Goal: Task Accomplishment & Management: Manage account settings

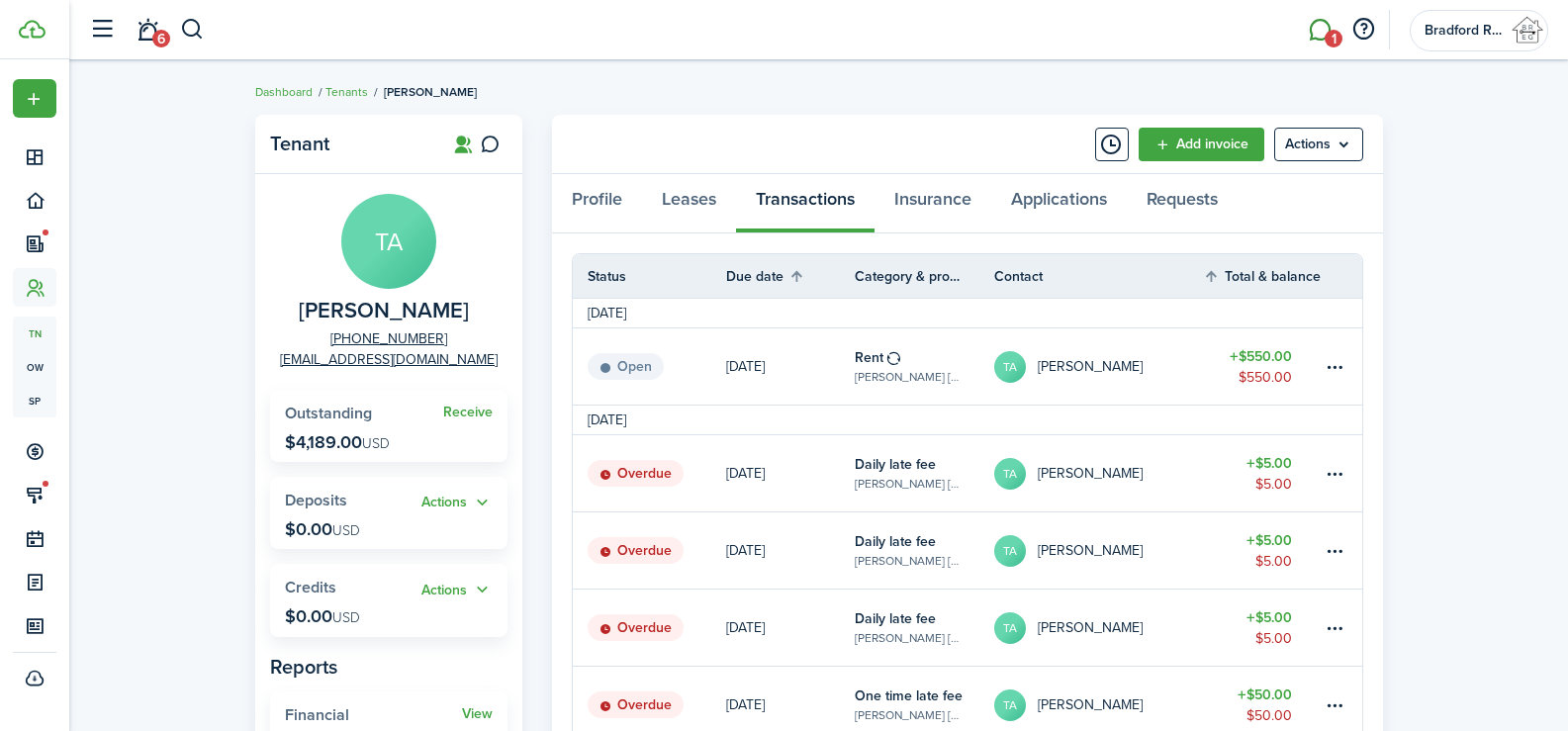
click at [1331, 34] on span "1" at bounding box center [1333, 39] width 18 height 18
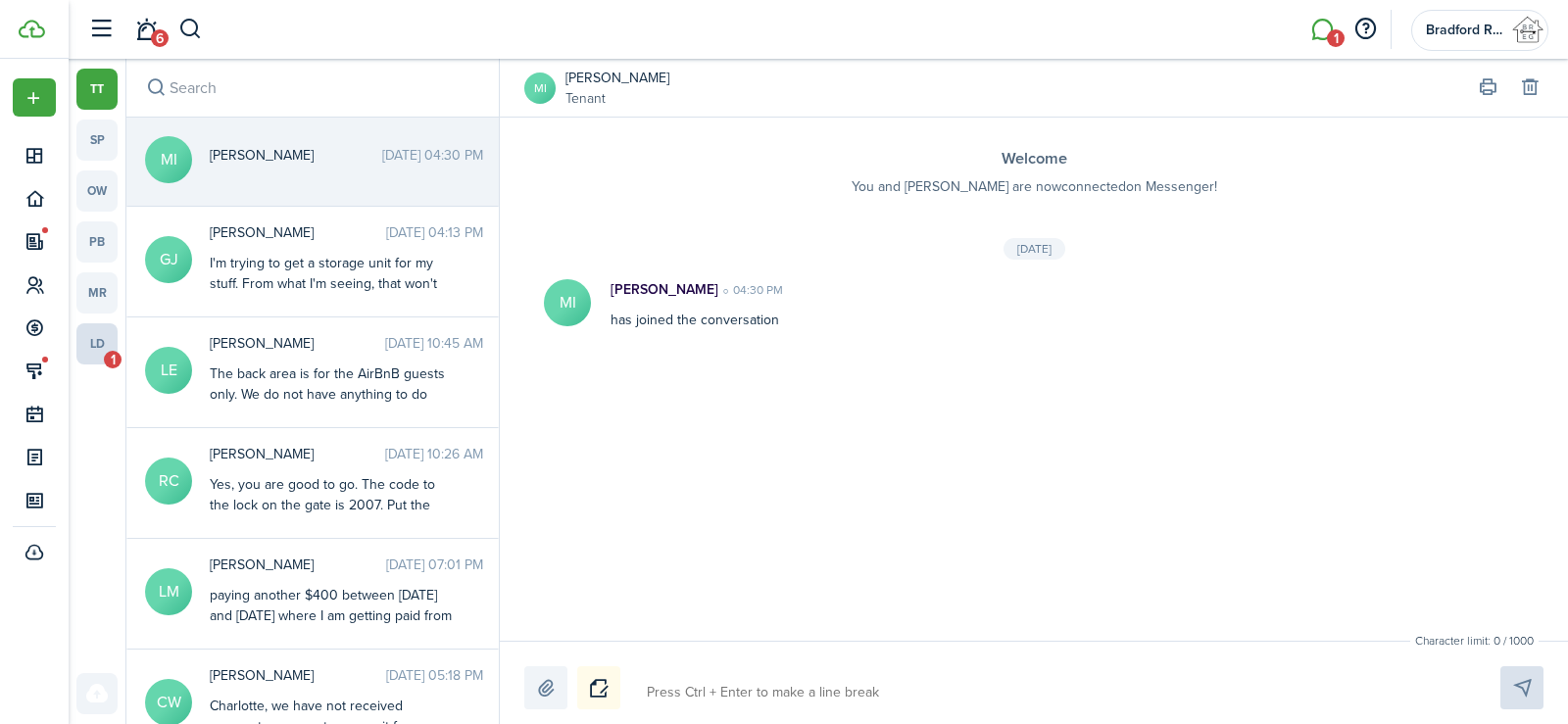
click at [107, 351] on link "ld 1" at bounding box center [97, 344] width 42 height 42
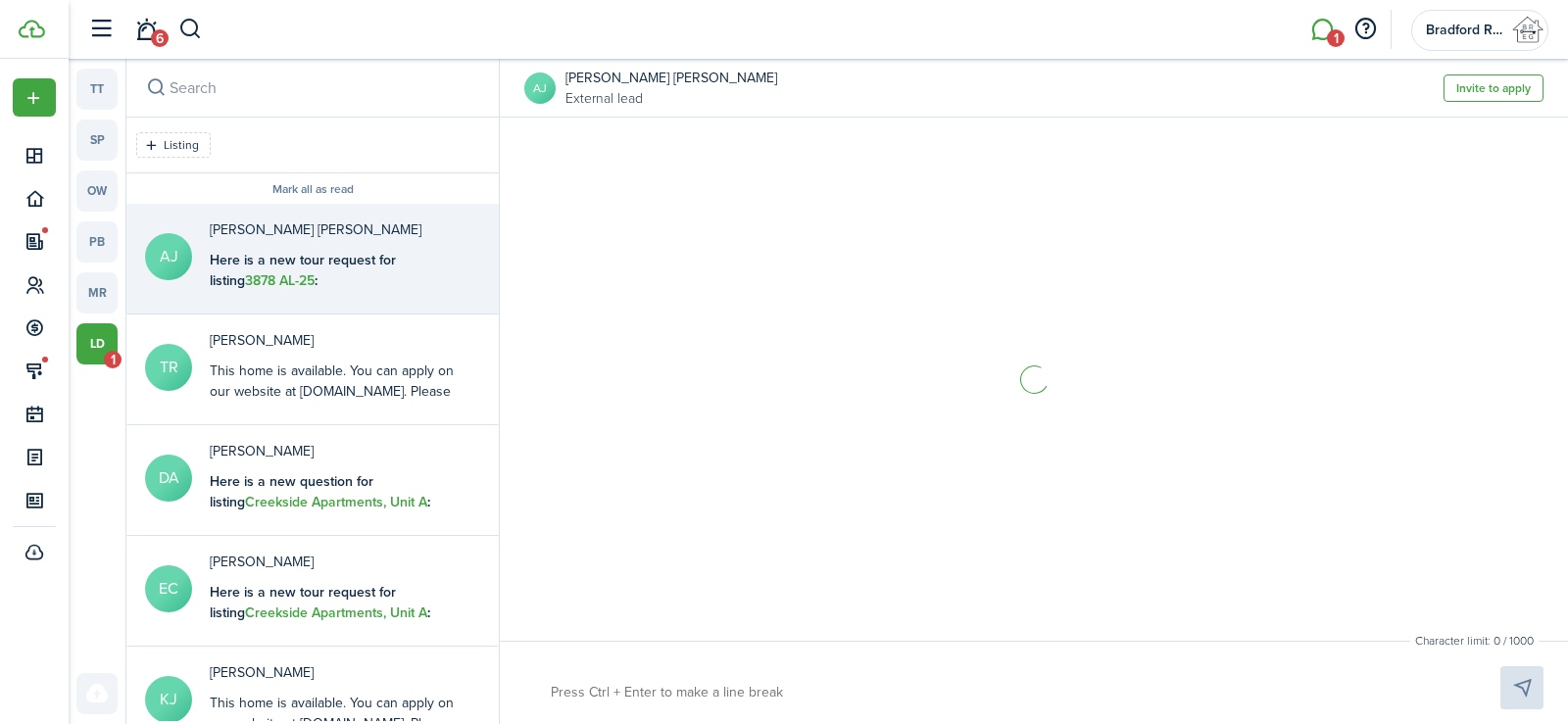
scroll to position [8, 0]
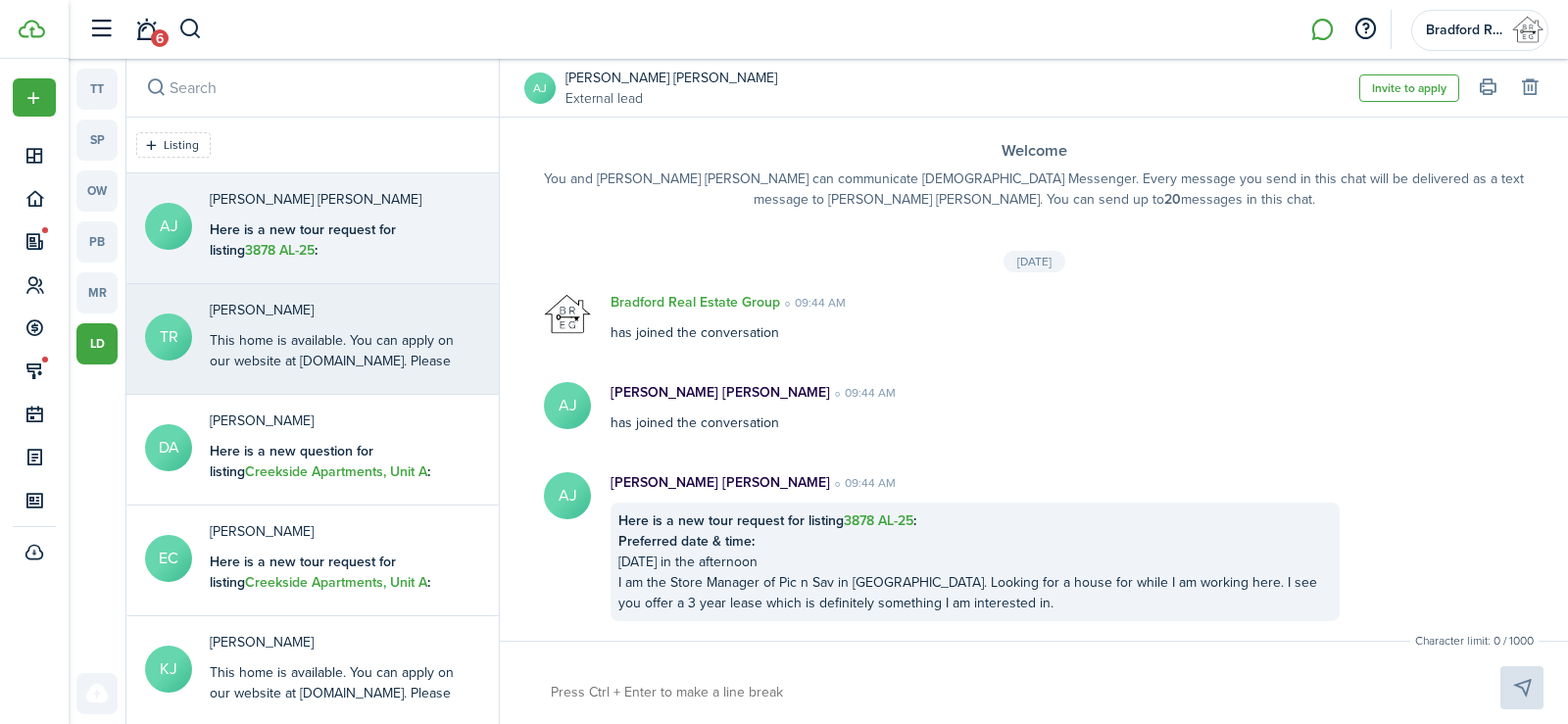
click at [316, 356] on div "This home is available. You can apply on our website at [DOMAIN_NAME]. Please c…" at bounding box center [332, 382] width 245 height 103
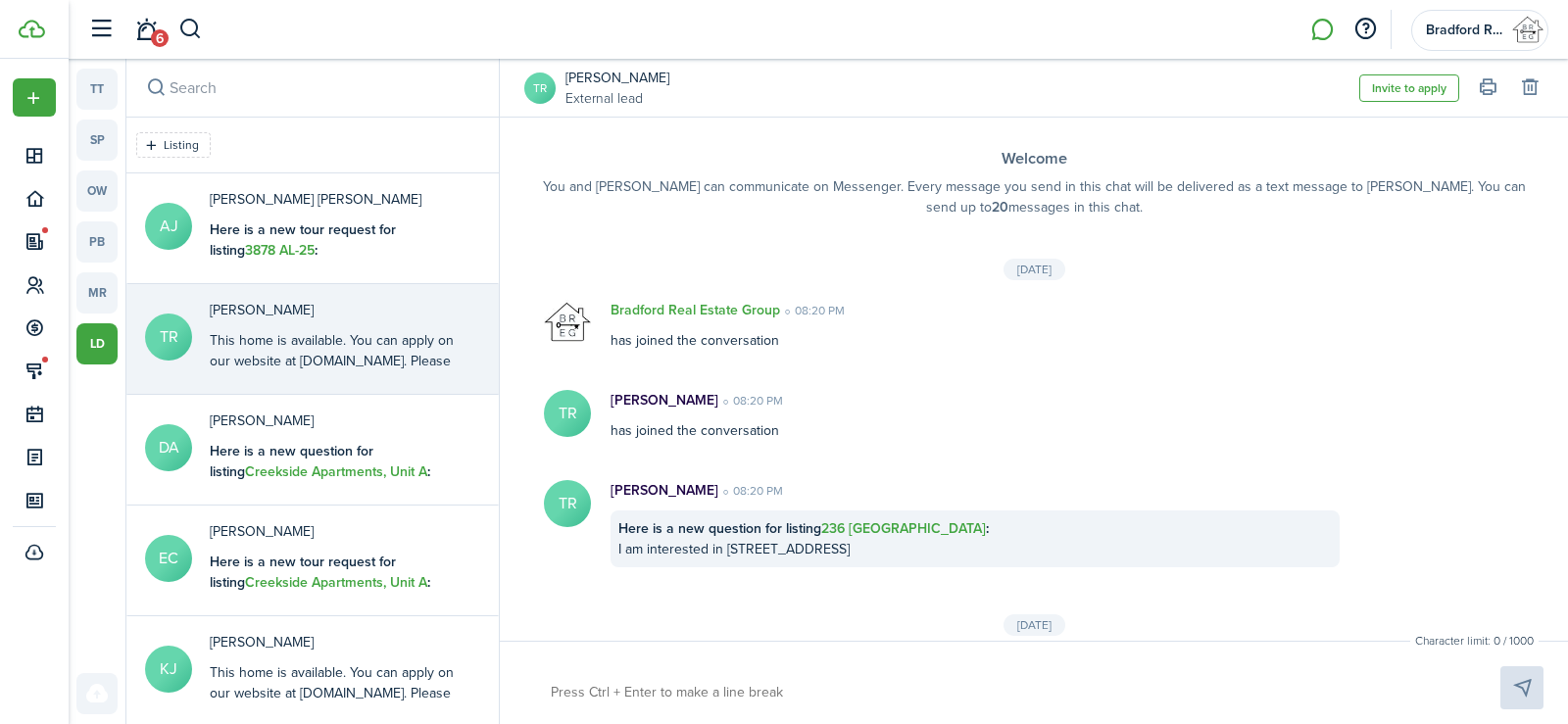
scroll to position [588, 0]
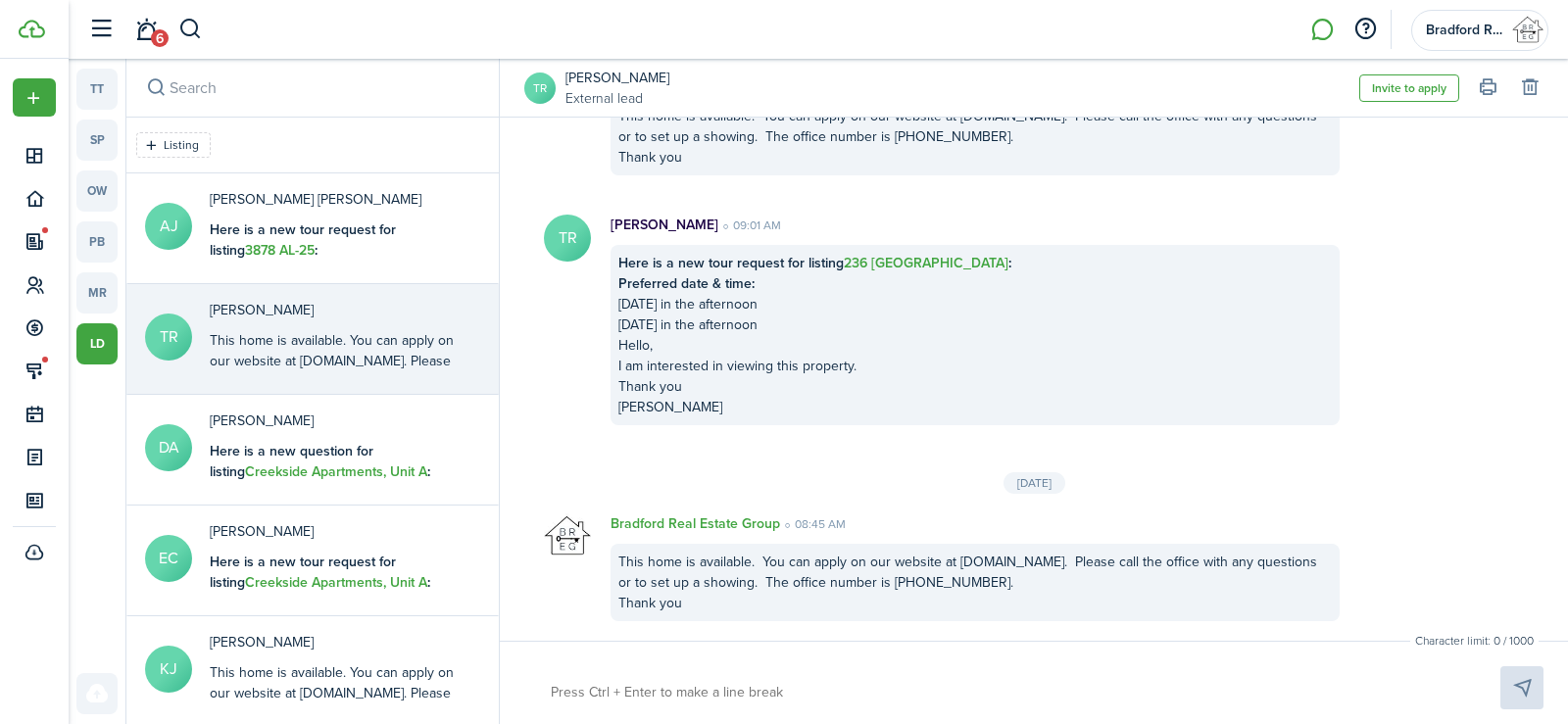
drag, startPoint x: 705, startPoint y: 607, endPoint x: 620, endPoint y: 557, distance: 98.6
click at [620, 557] on div "This home is available. You can apply on our website at [DOMAIN_NAME]. Please c…" at bounding box center [974, 583] width 729 height 77
click at [677, 581] on button "Copy" at bounding box center [707, 586] width 171 height 35
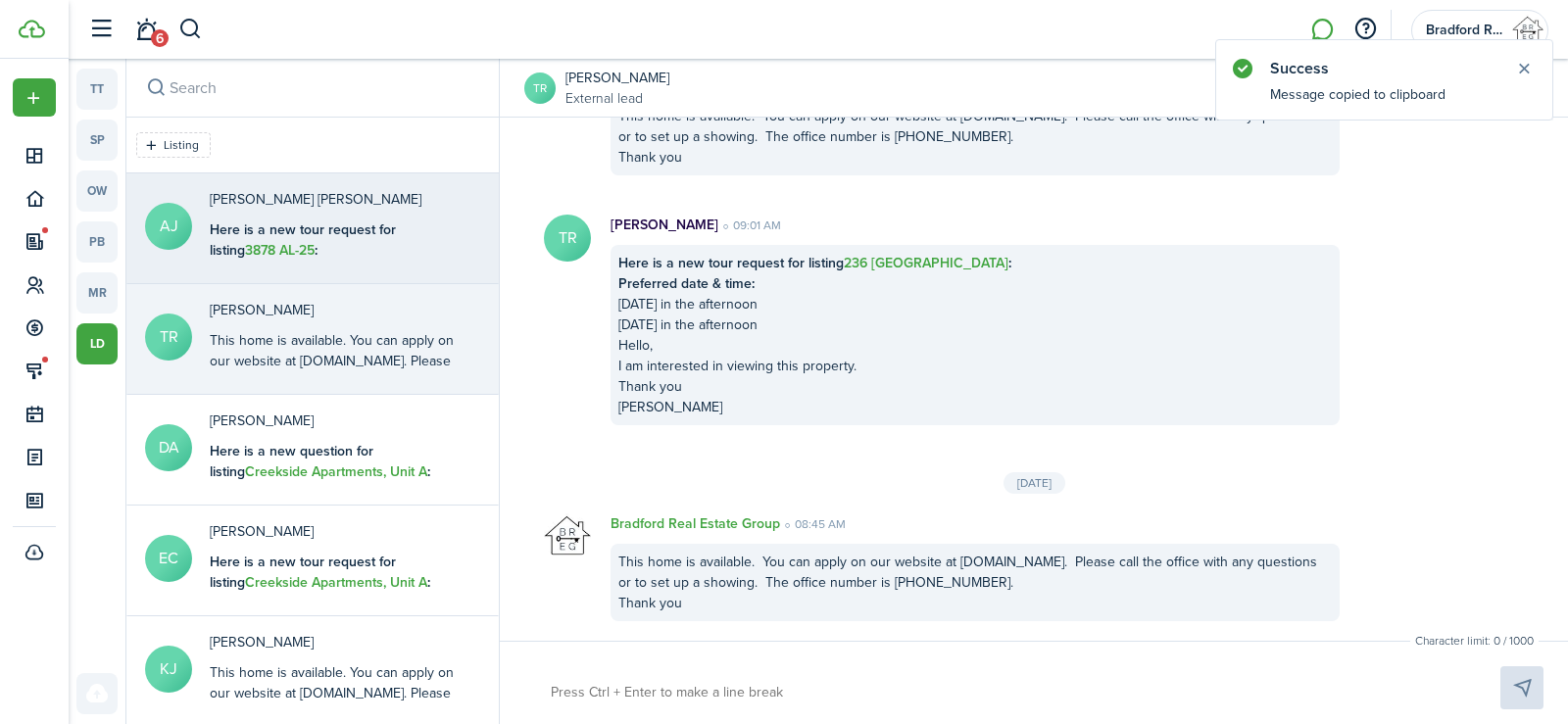
click at [415, 261] on div "Here is a new tour request for listing 3878 AL-25 : Preferred date & time: [DAT…" at bounding box center [332, 312] width 245 height 185
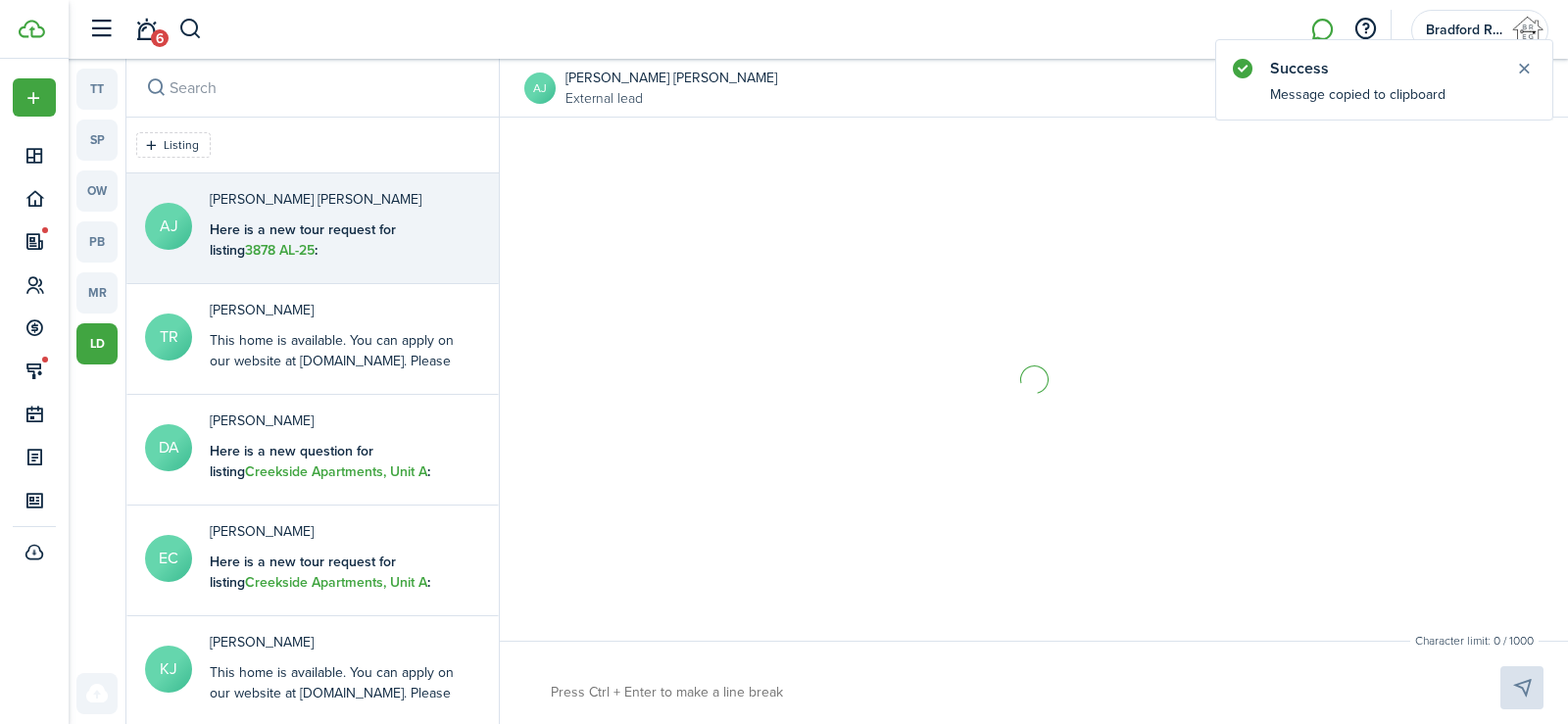
scroll to position [8, 0]
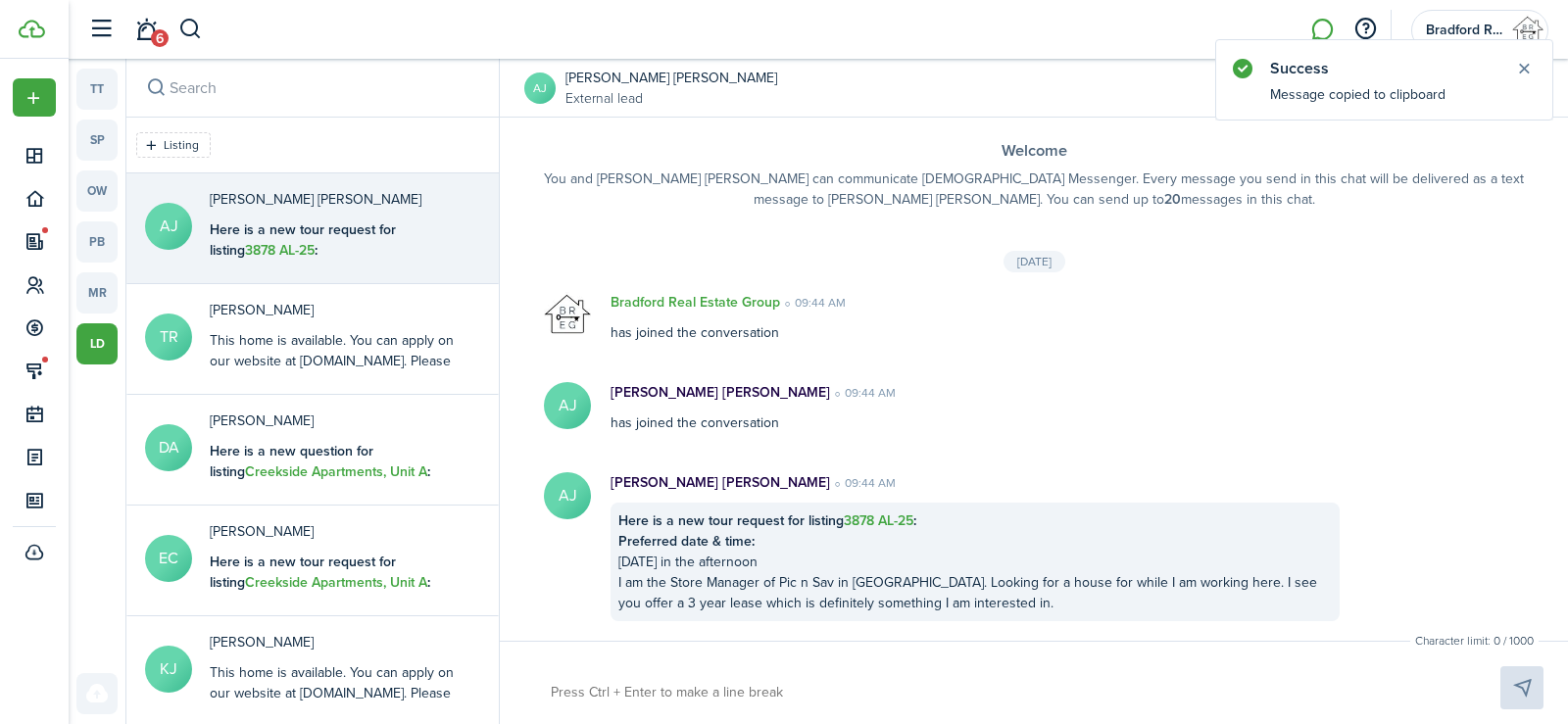
click at [698, 698] on textarea at bounding box center [1002, 693] width 917 height 34
paste textarea "This home is available. You can apply on our website at [DOMAIN_NAME]. Please c…"
type textarea "This home is available. You can apply on our website at [DOMAIN_NAME]. Please c…"
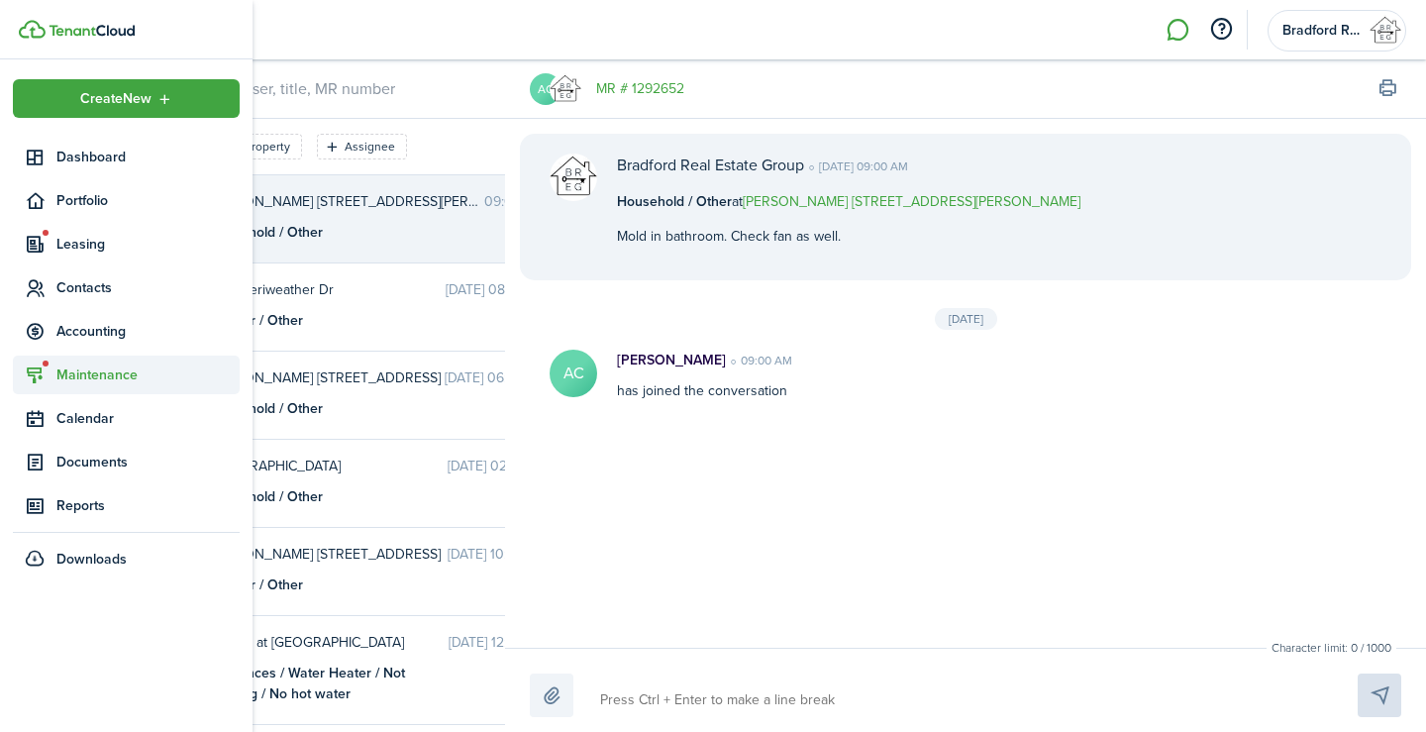
click at [55, 377] on sidebar-link-icon at bounding box center [35, 375] width 44 height 21
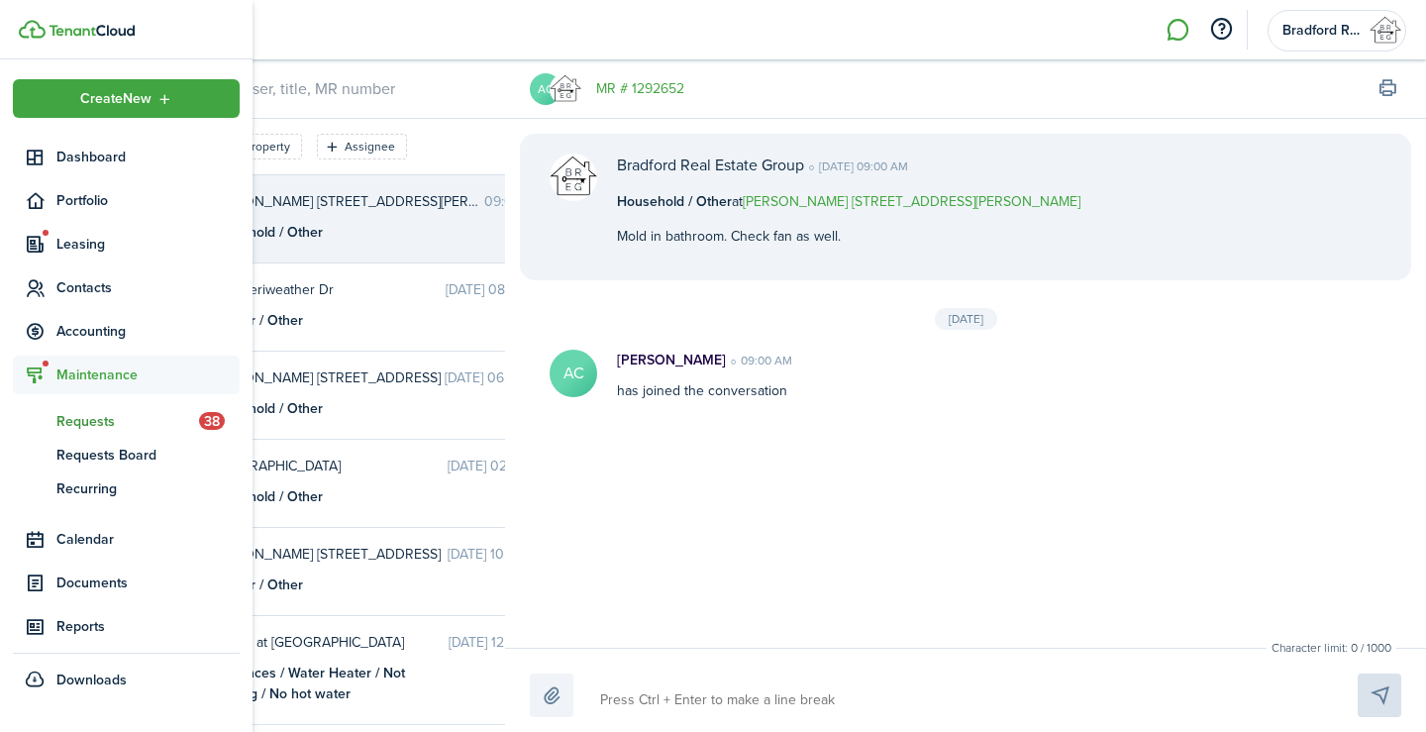
click at [87, 421] on span "Requests" at bounding box center [127, 421] width 143 height 21
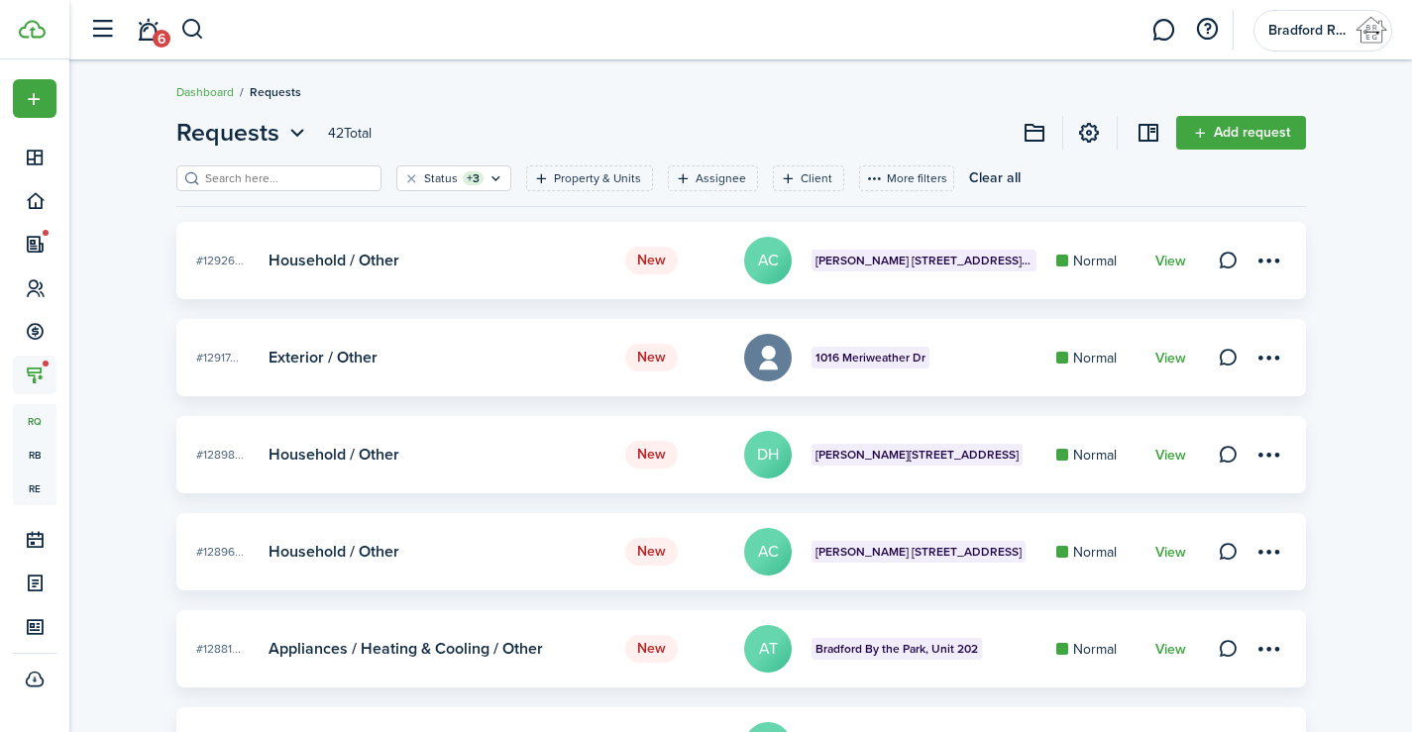
click at [1173, 367] on card-footer "View" at bounding box center [1170, 358] width 31 height 21
click at [1173, 361] on link "View" at bounding box center [1170, 359] width 31 height 16
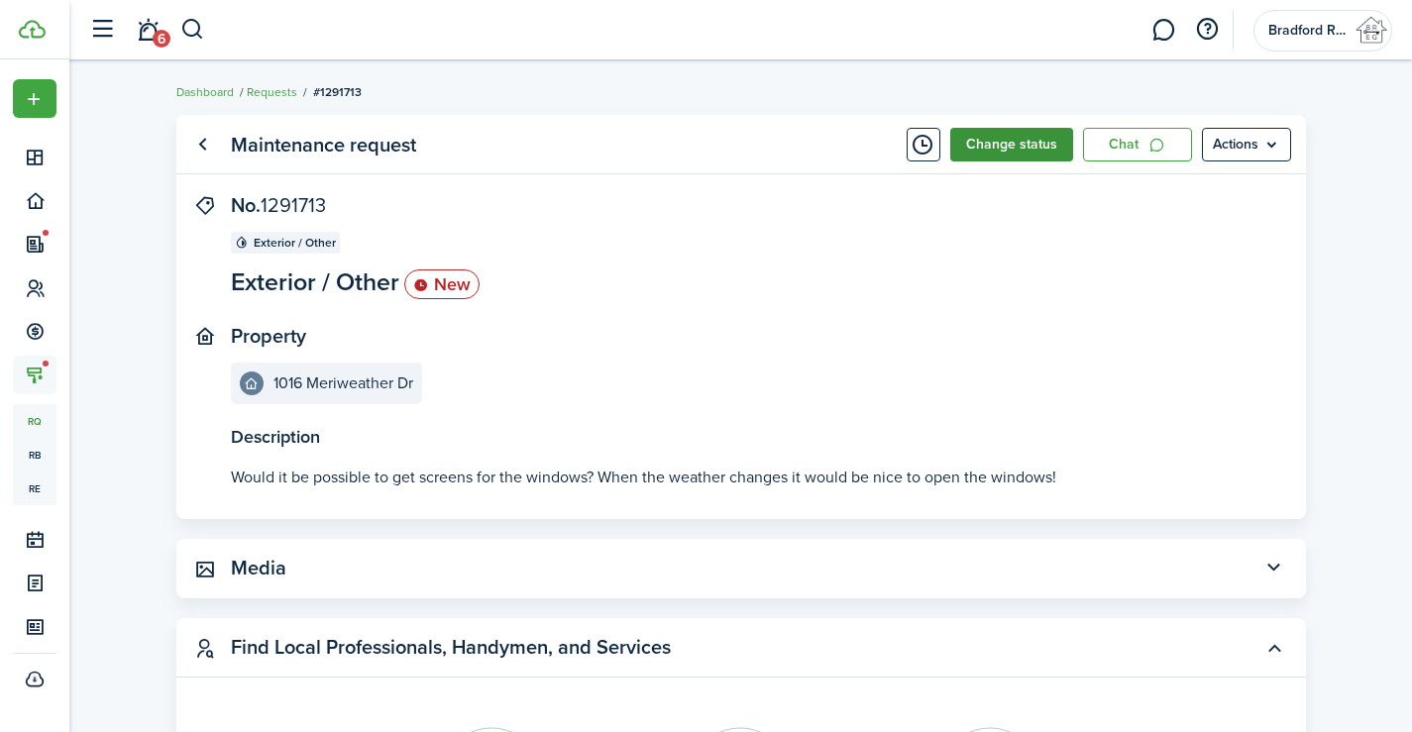
click at [1038, 151] on button "Change status" at bounding box center [1011, 145] width 123 height 34
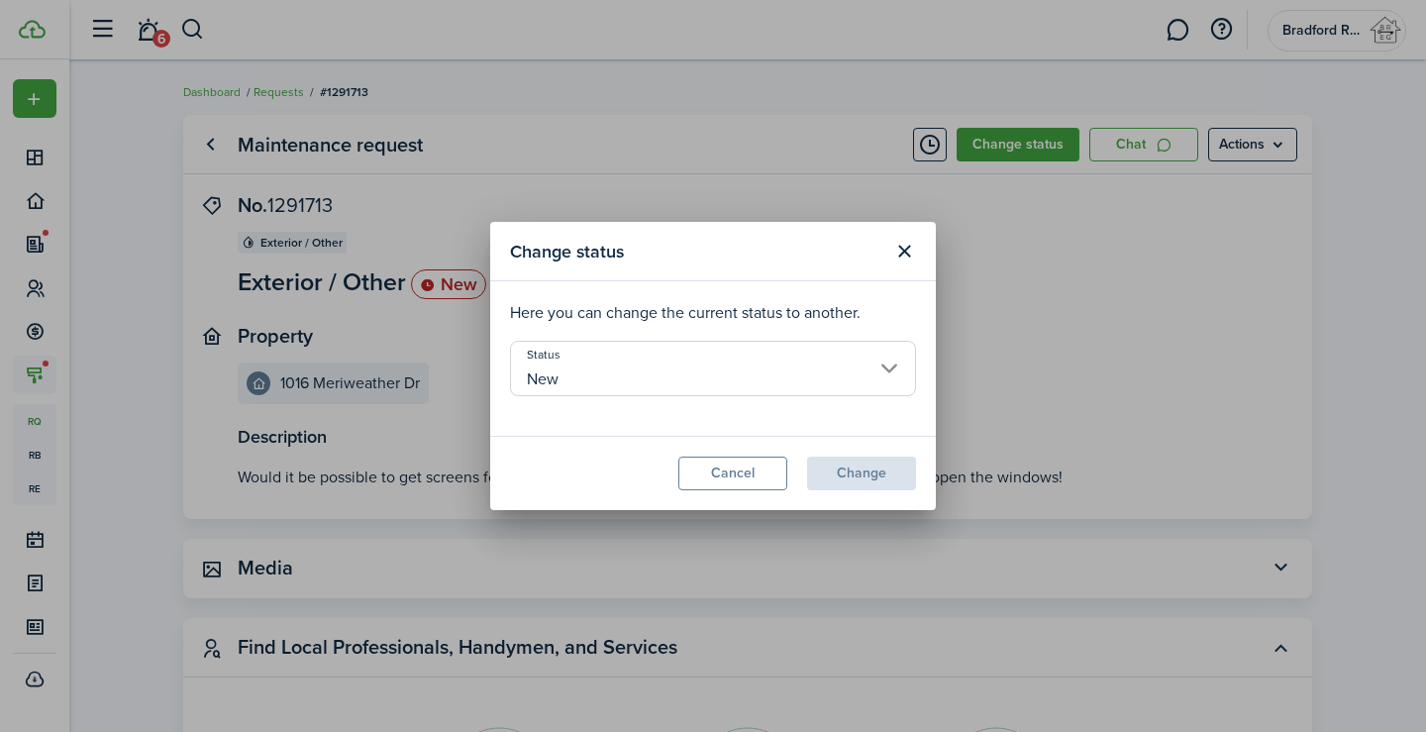
click at [689, 372] on input "New" at bounding box center [713, 368] width 406 height 55
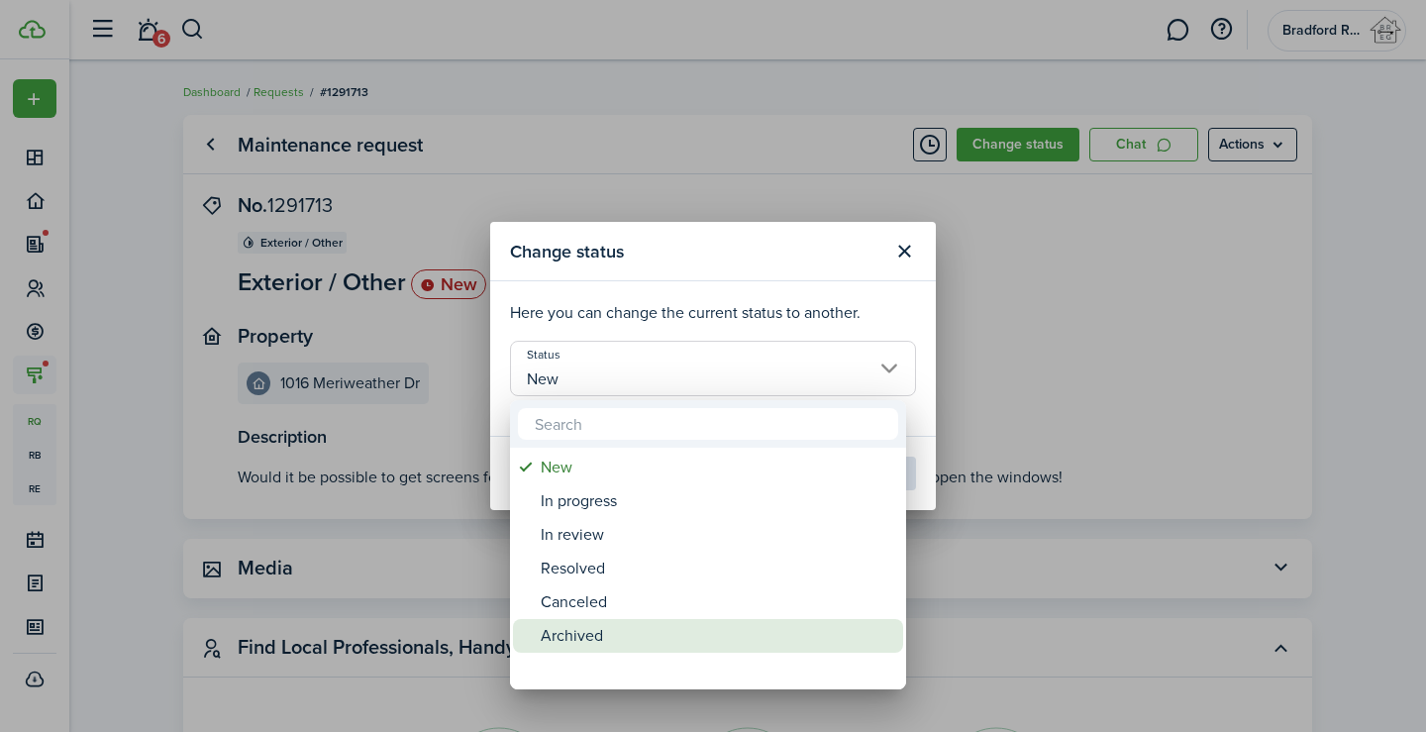
click at [582, 644] on div "Archived" at bounding box center [716, 636] width 351 height 34
type input "Archived"
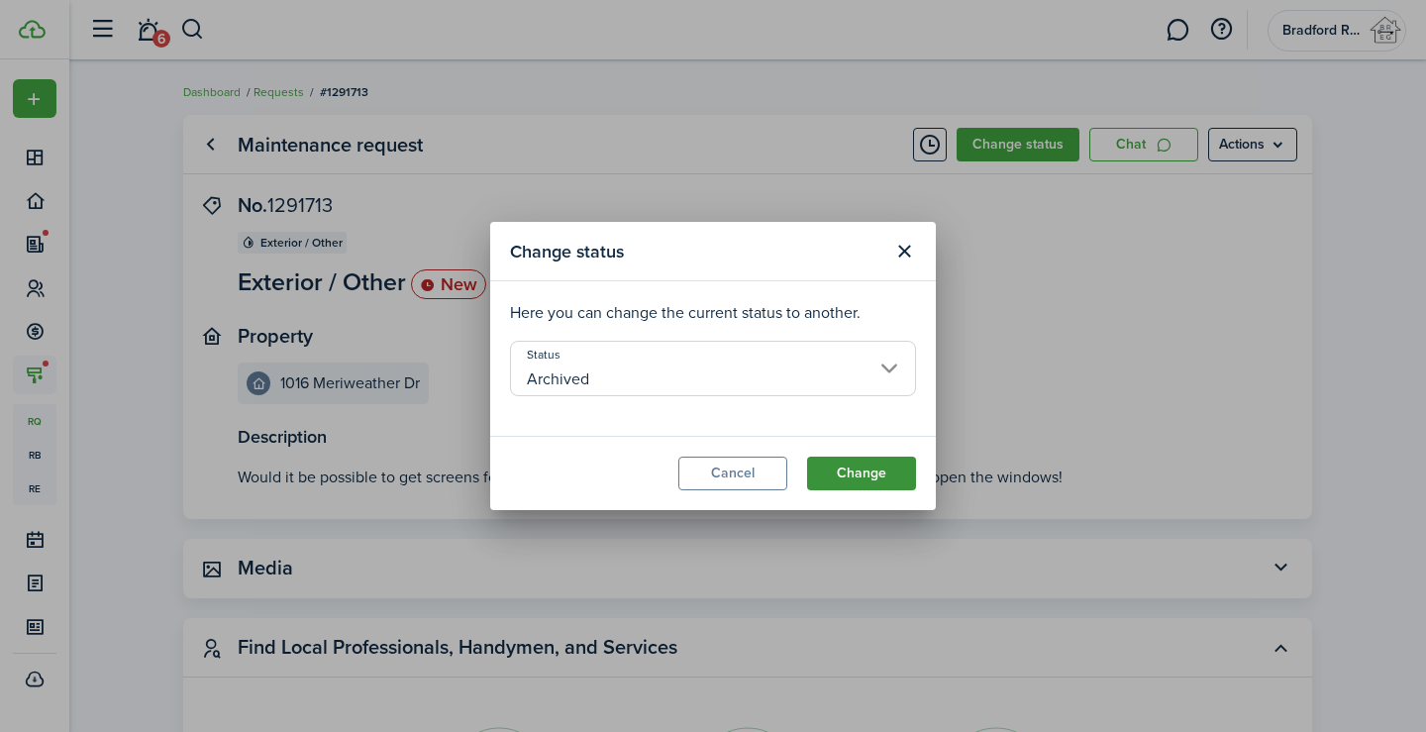
click at [851, 476] on button "Change" at bounding box center [861, 474] width 109 height 34
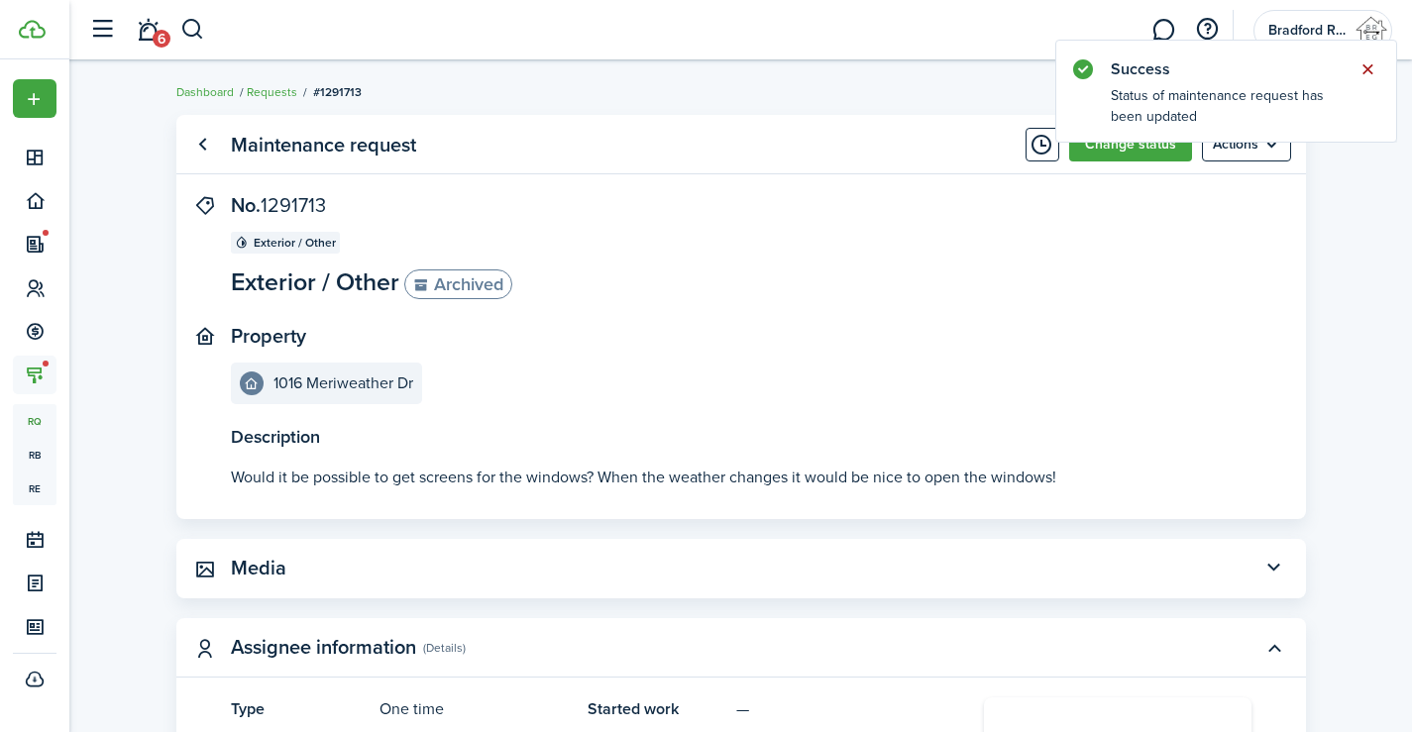
click at [1371, 66] on button "Close notify" at bounding box center [1367, 69] width 28 height 28
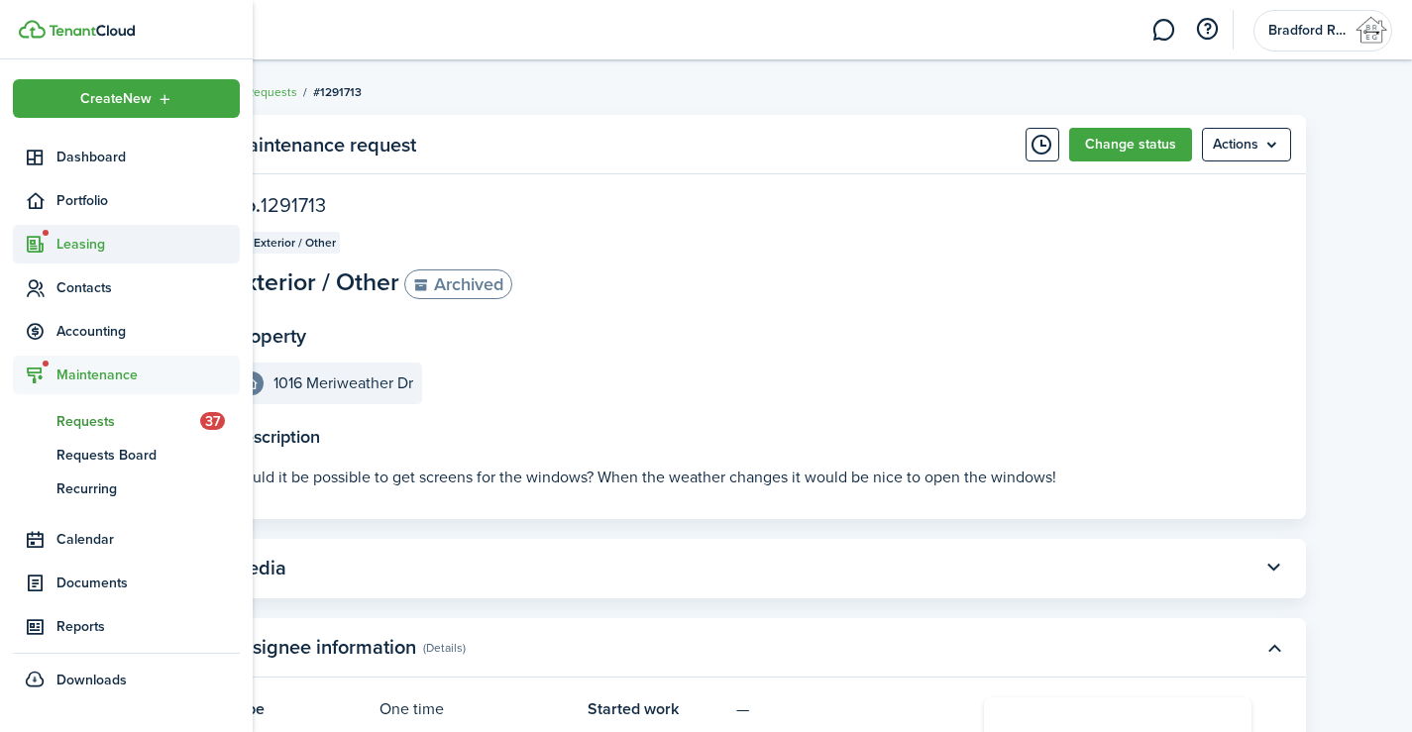
click at [80, 252] on span "Leasing" at bounding box center [147, 244] width 183 height 21
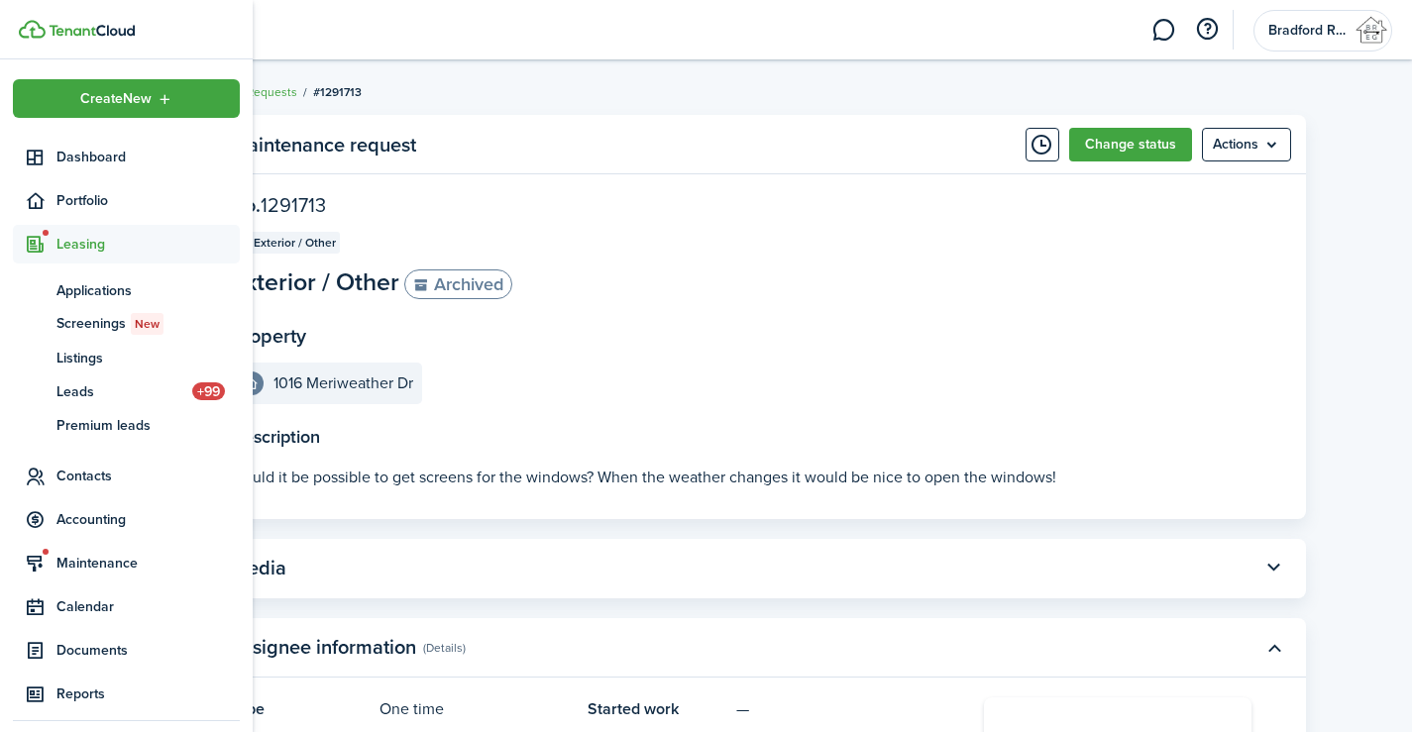
click at [80, 252] on span "Leasing" at bounding box center [147, 244] width 183 height 21
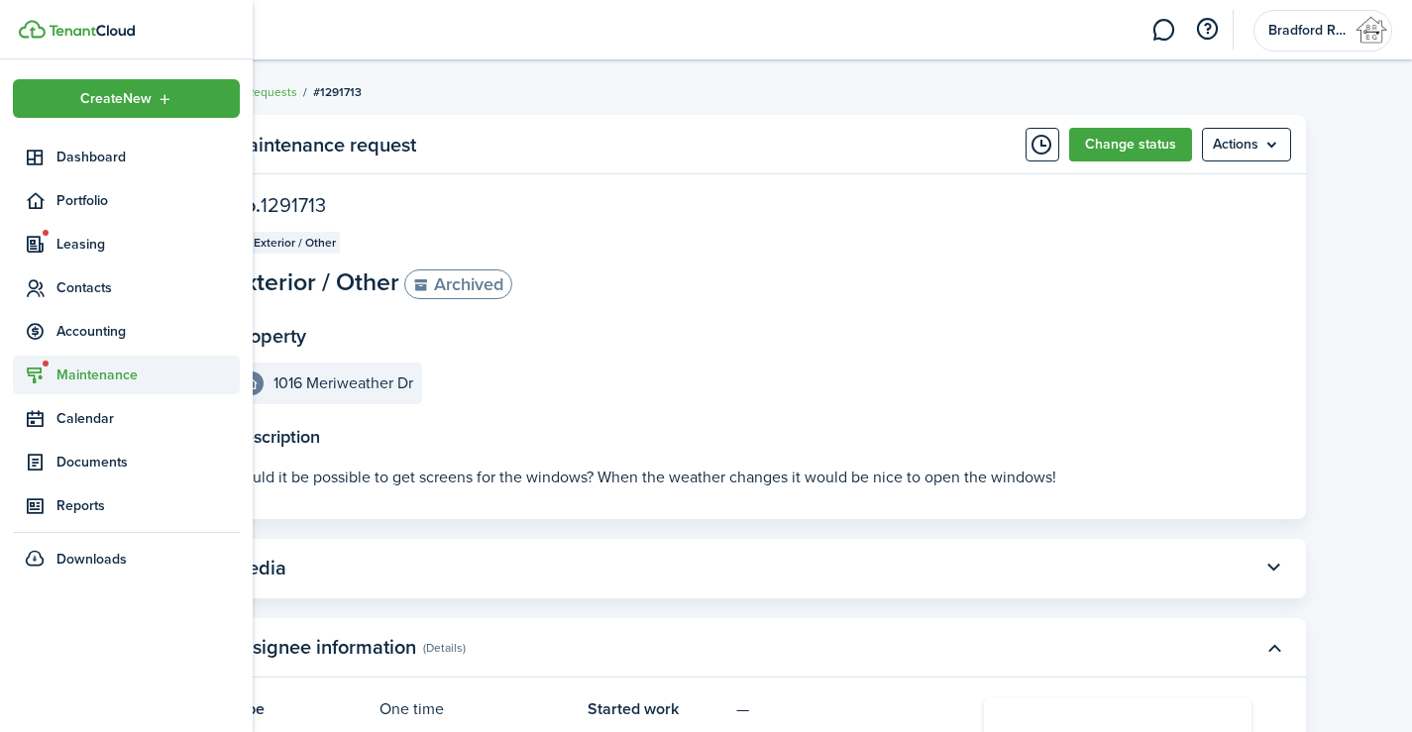
click at [83, 377] on span "Maintenance" at bounding box center [147, 375] width 183 height 21
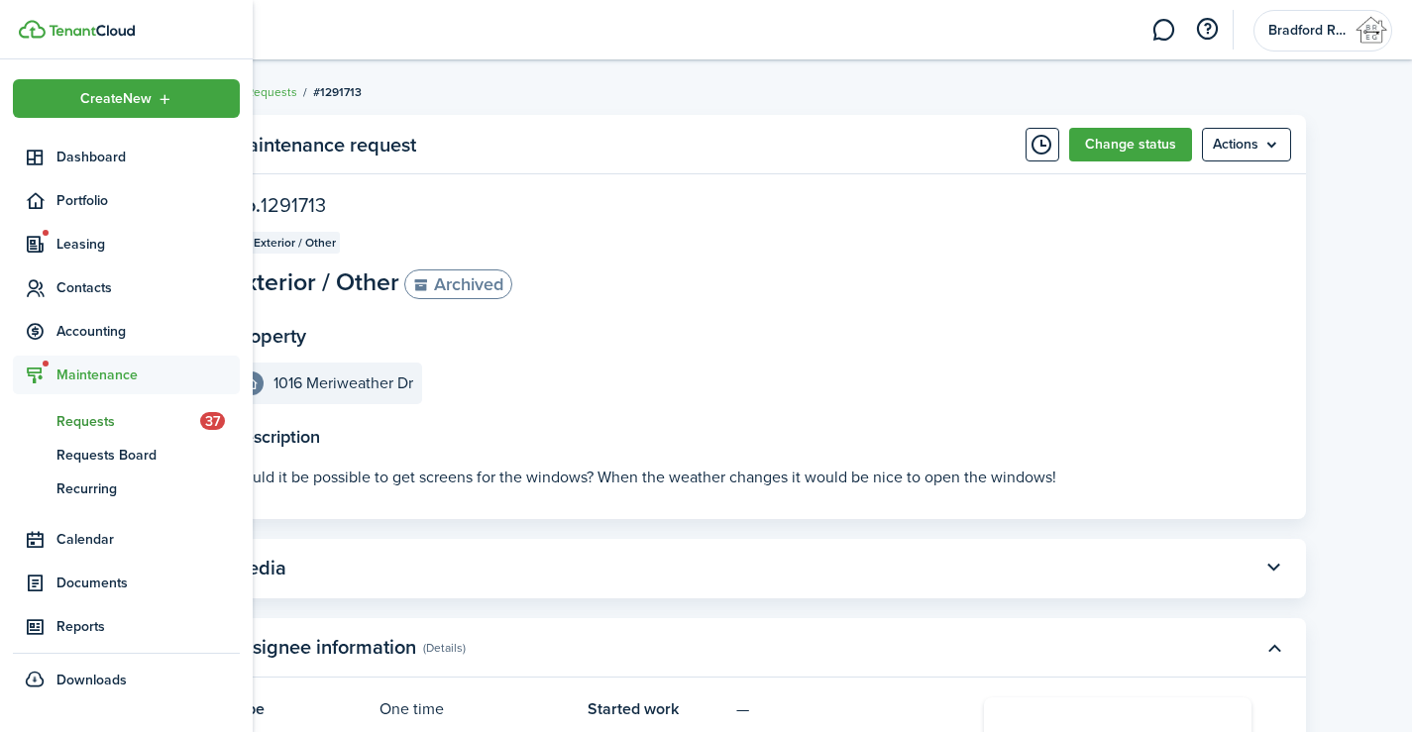
click at [93, 422] on span "Requests" at bounding box center [128, 421] width 144 height 21
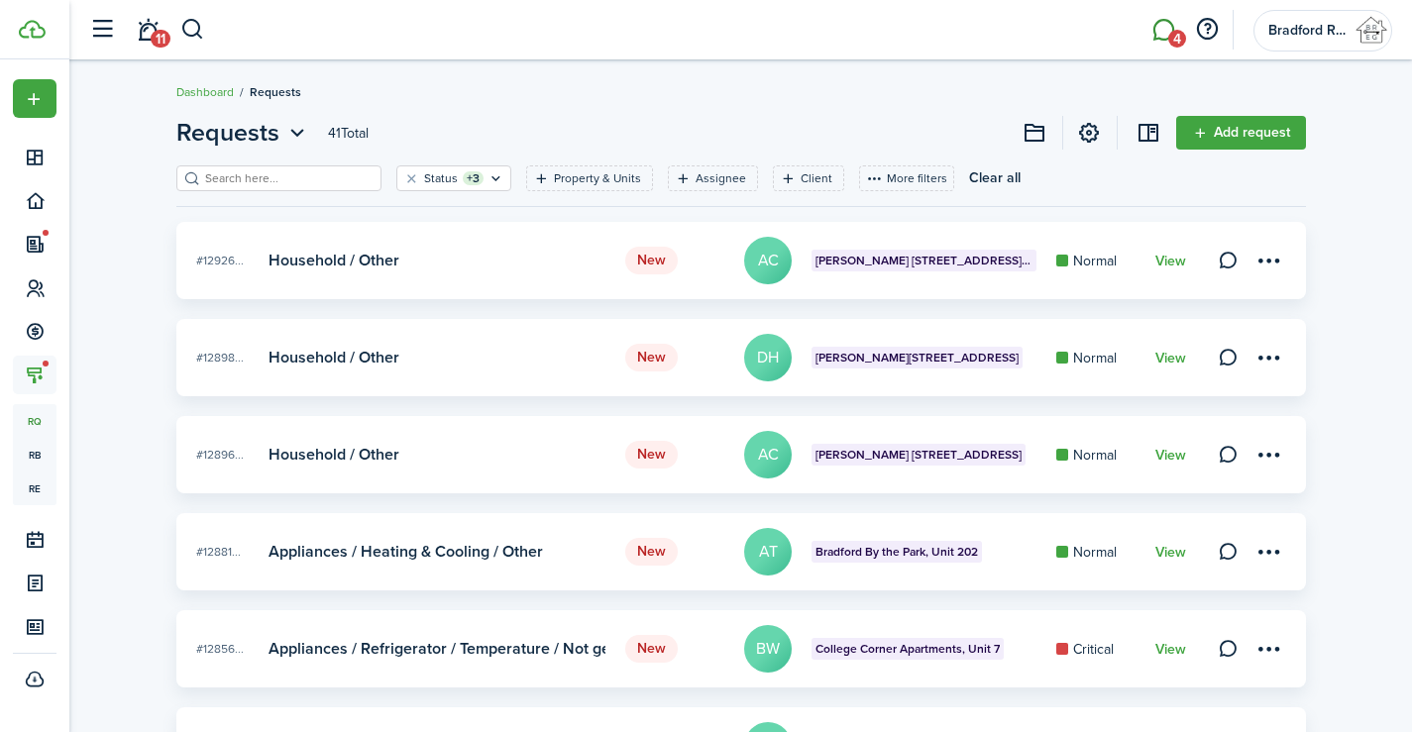
click at [1155, 36] on link "4" at bounding box center [1163, 30] width 38 height 51
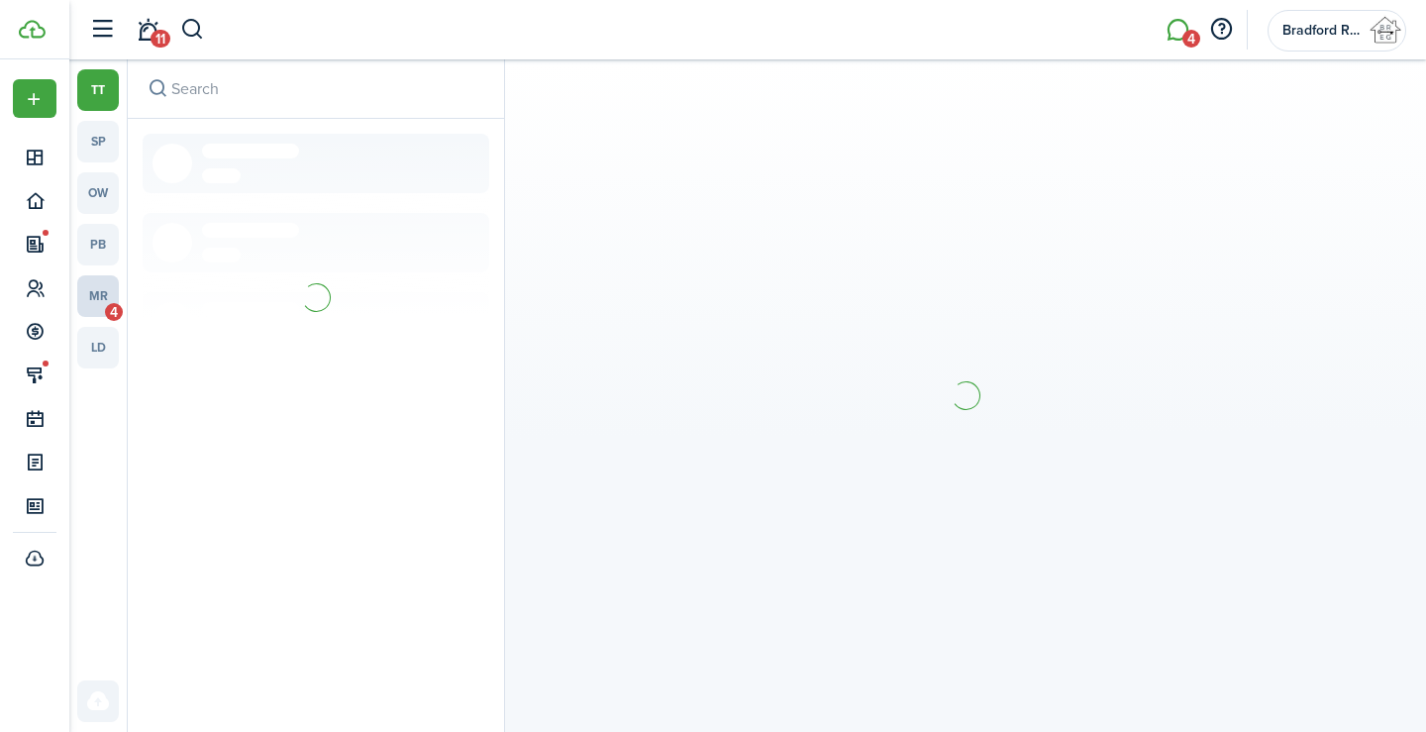
click at [93, 287] on link "mr 4" at bounding box center [98, 296] width 42 height 42
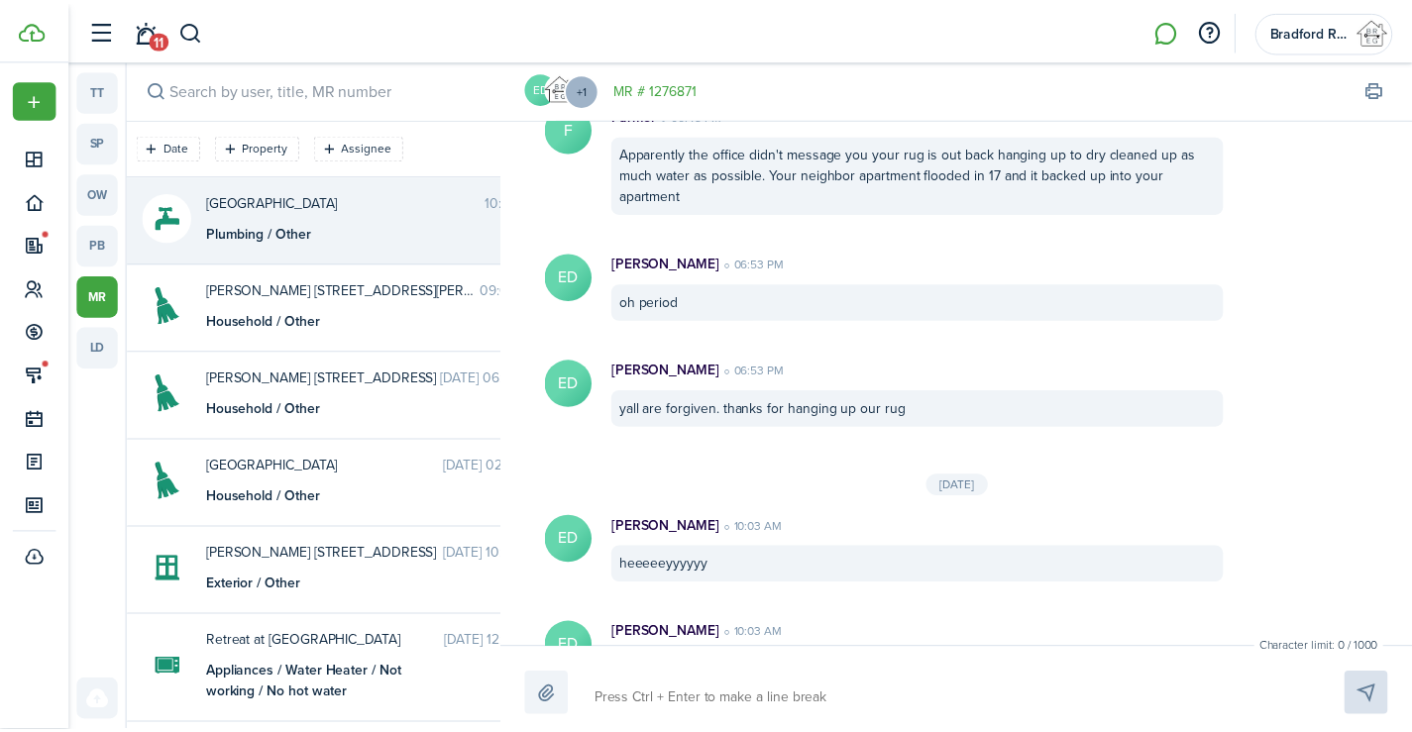
scroll to position [1163, 0]
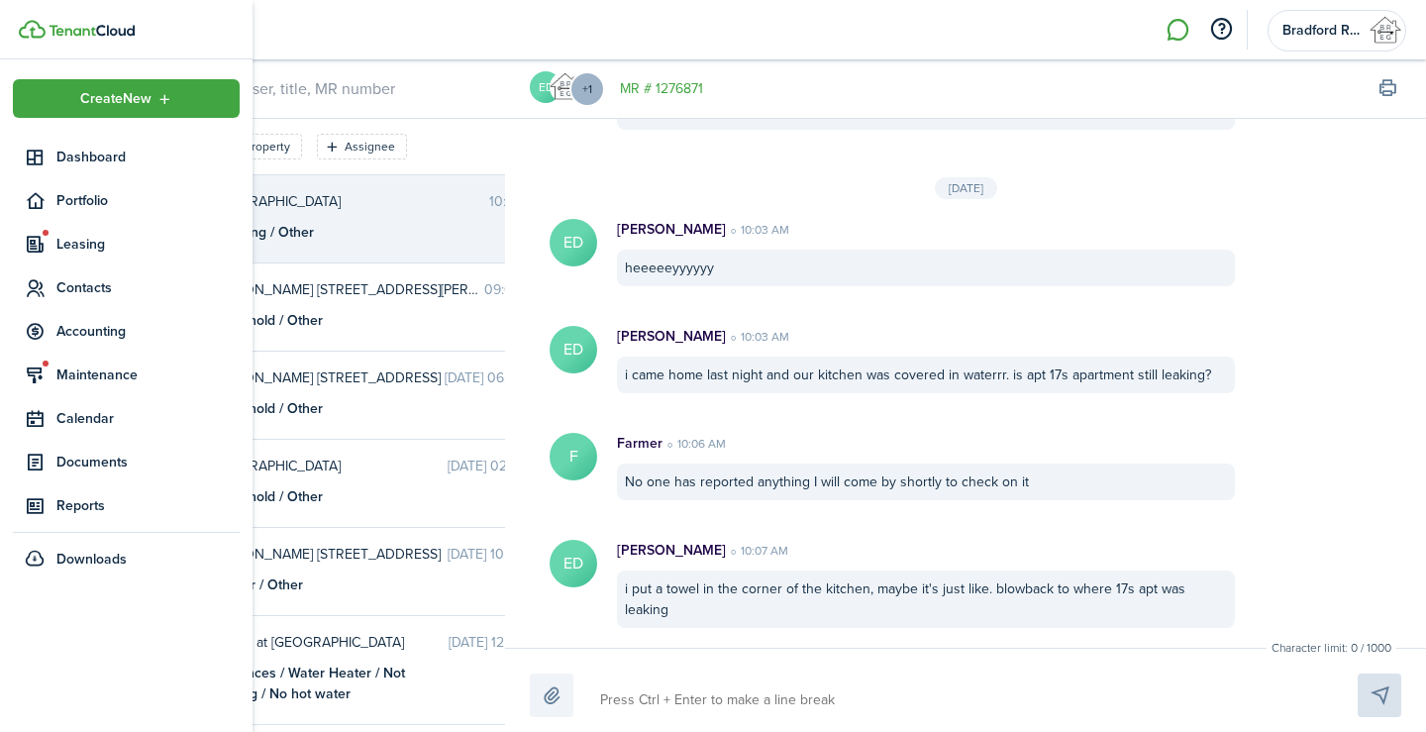
click at [74, 223] on ul "Create New Dashboard Portfolio Leasing Contacts Accounting Maintenance Calendar…" at bounding box center [126, 328] width 227 height 499
click at [73, 245] on span "Leasing" at bounding box center [147, 244] width 183 height 21
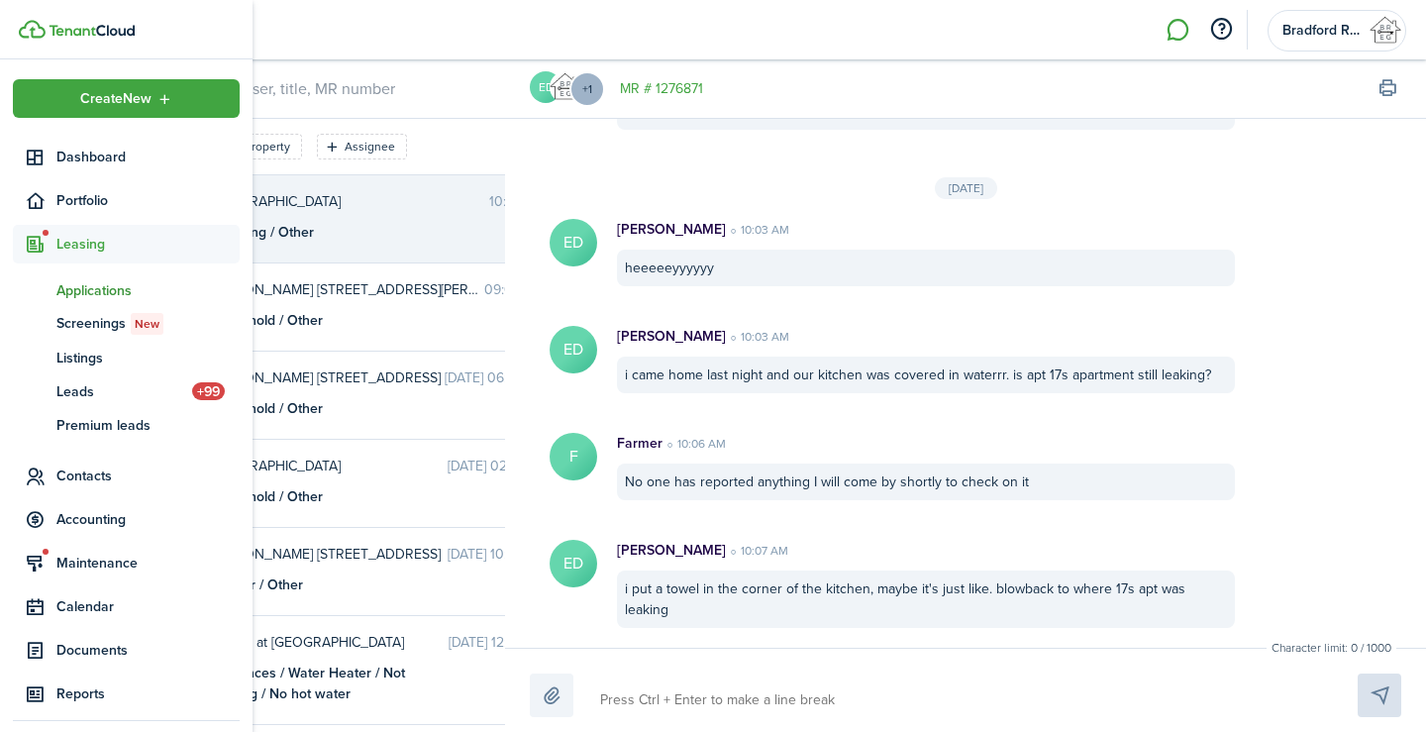
click at [87, 296] on span "Applications" at bounding box center [147, 290] width 183 height 21
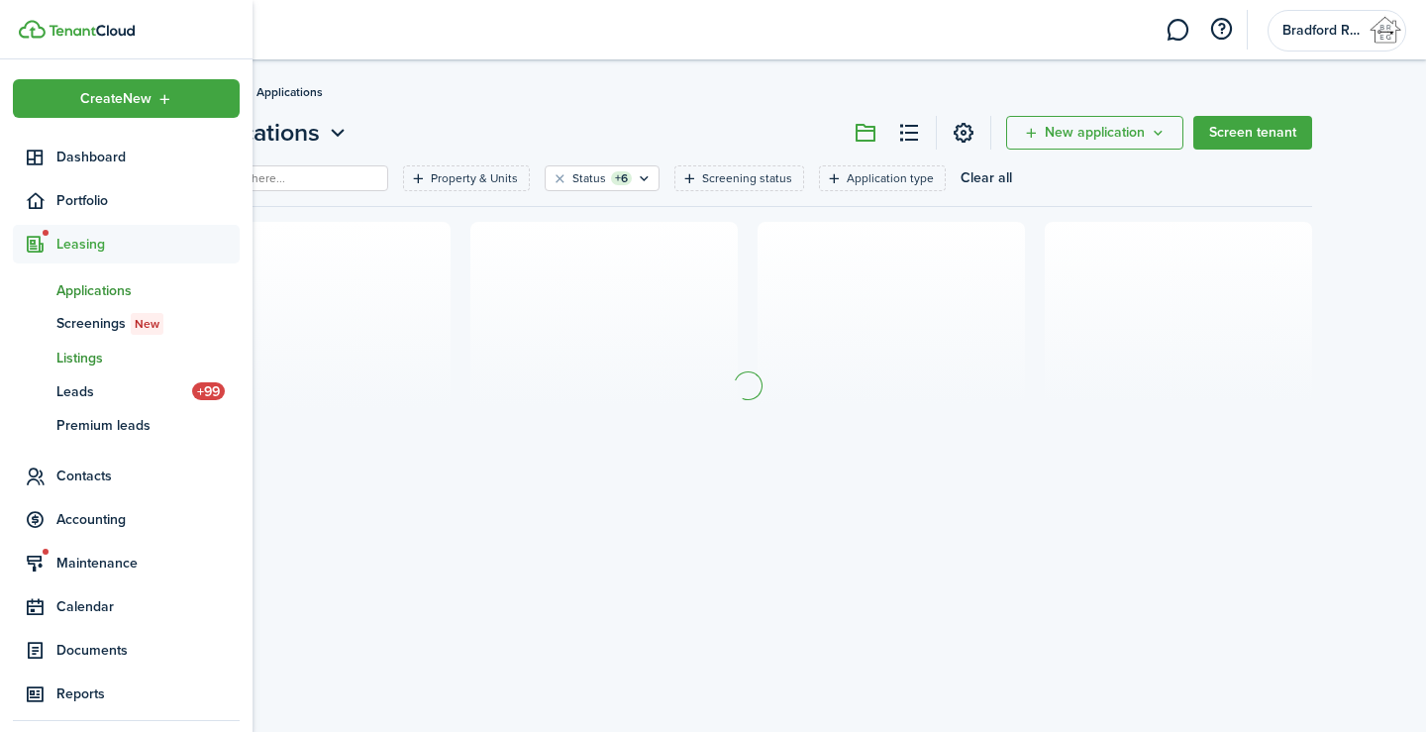
click at [100, 354] on span "Listings" at bounding box center [147, 358] width 183 height 21
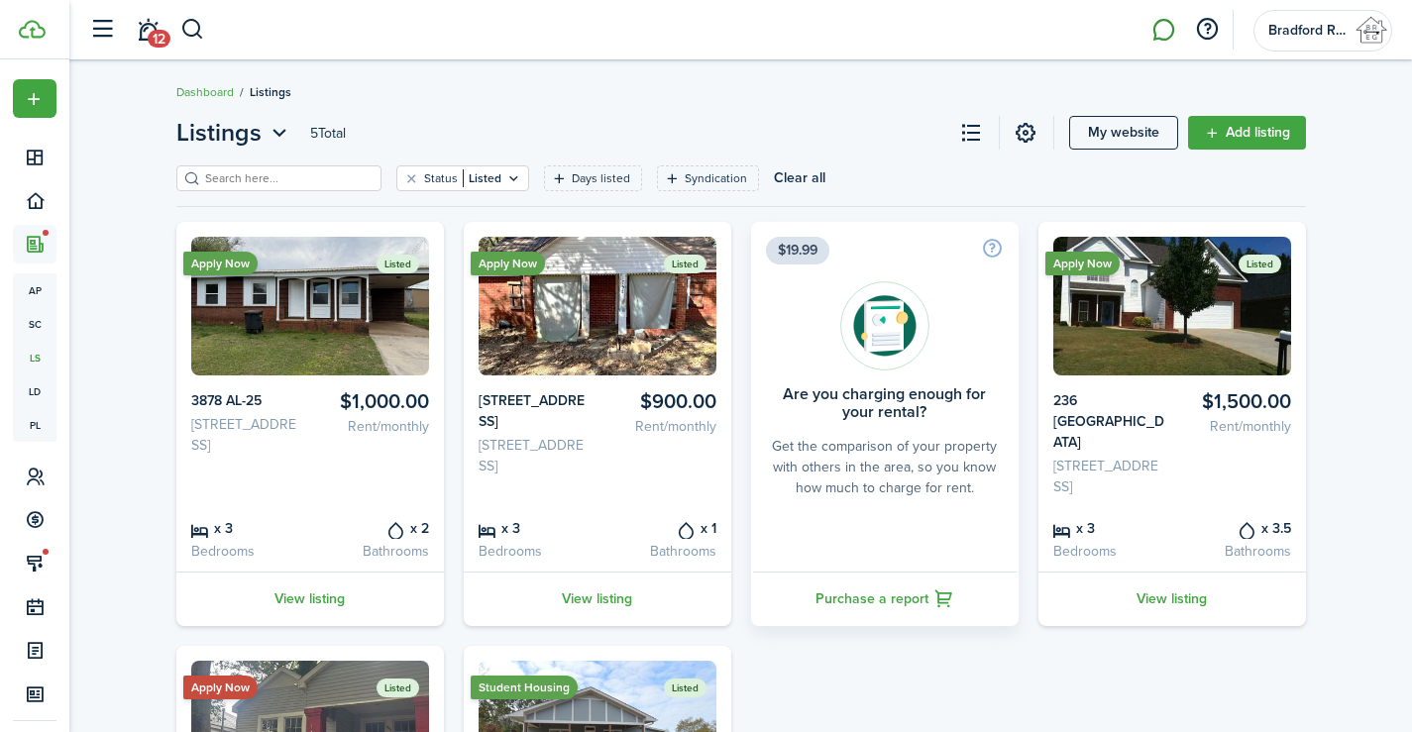
click at [1164, 21] on link at bounding box center [1163, 30] width 38 height 51
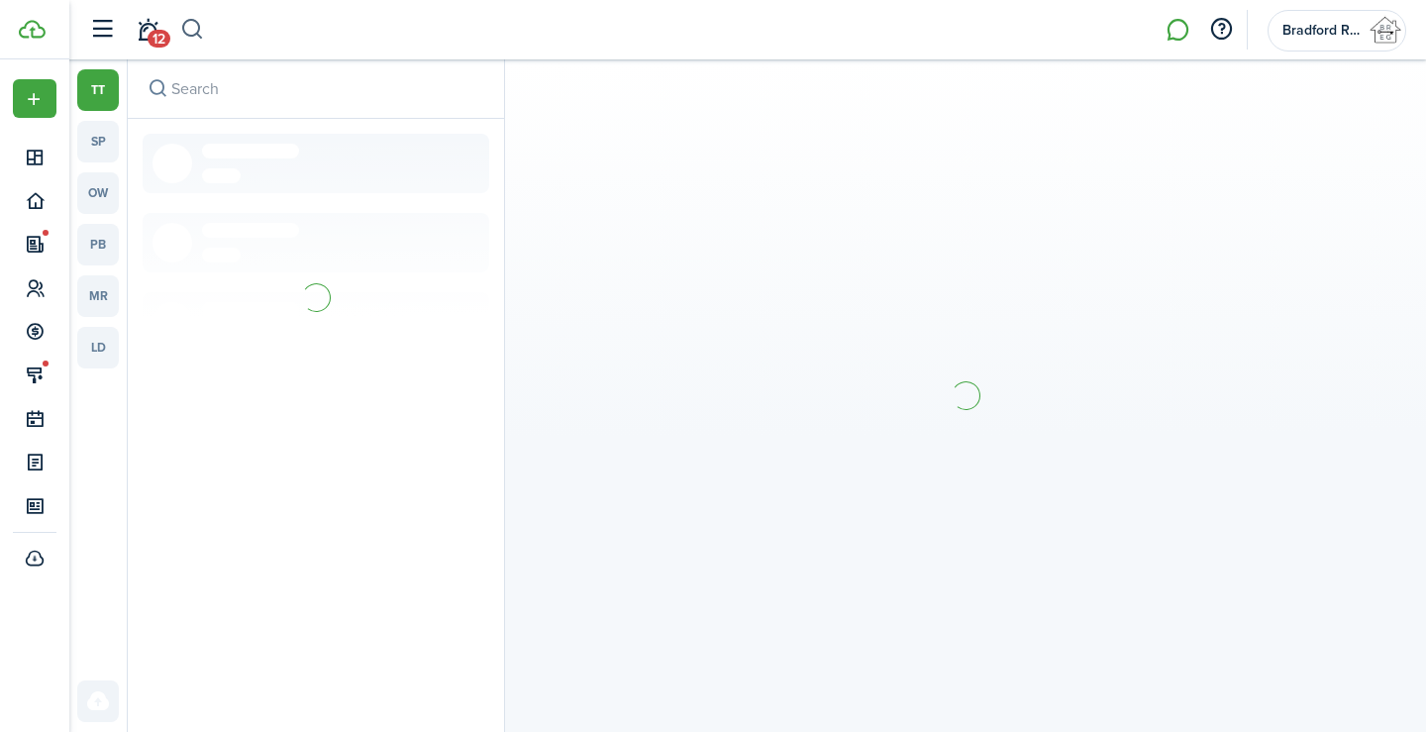
click at [199, 26] on button "button" at bounding box center [192, 30] width 25 height 34
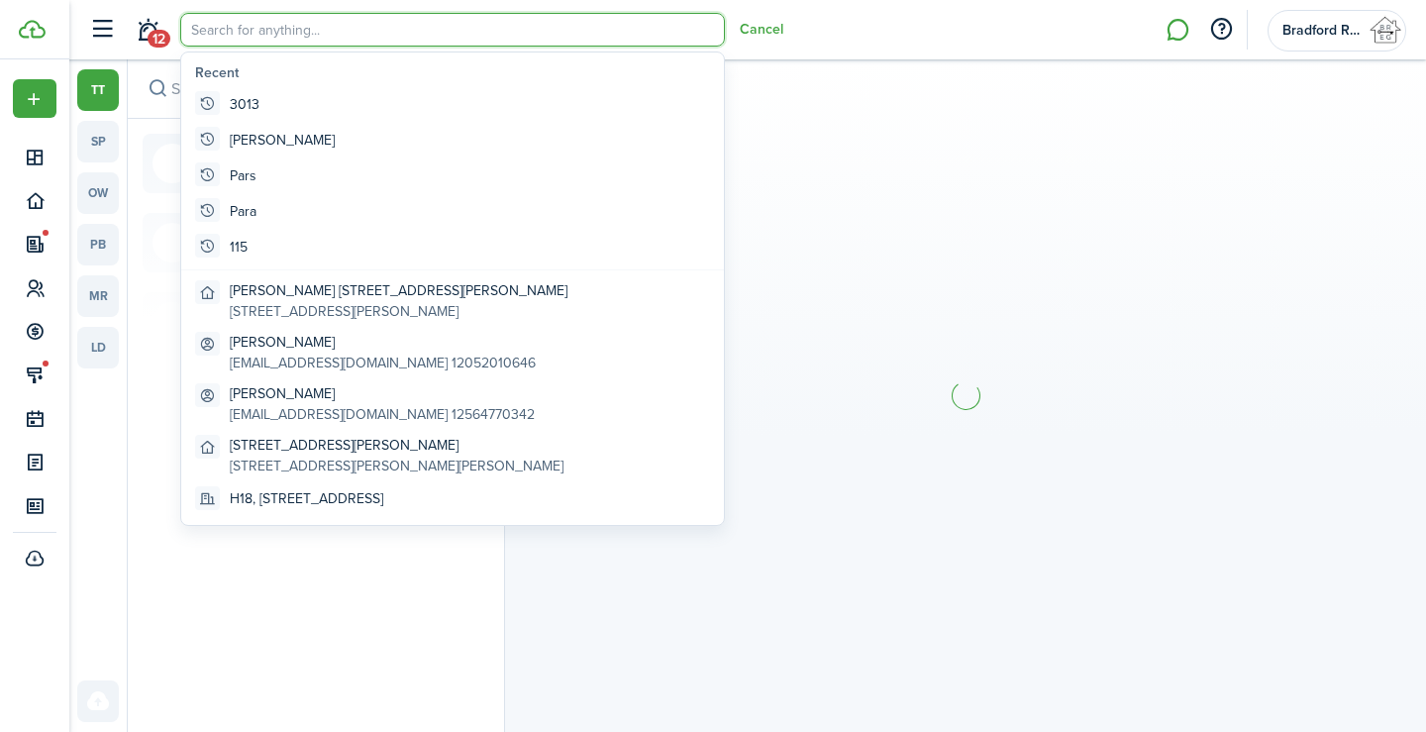
click at [242, 29] on input "search" at bounding box center [452, 30] width 545 height 34
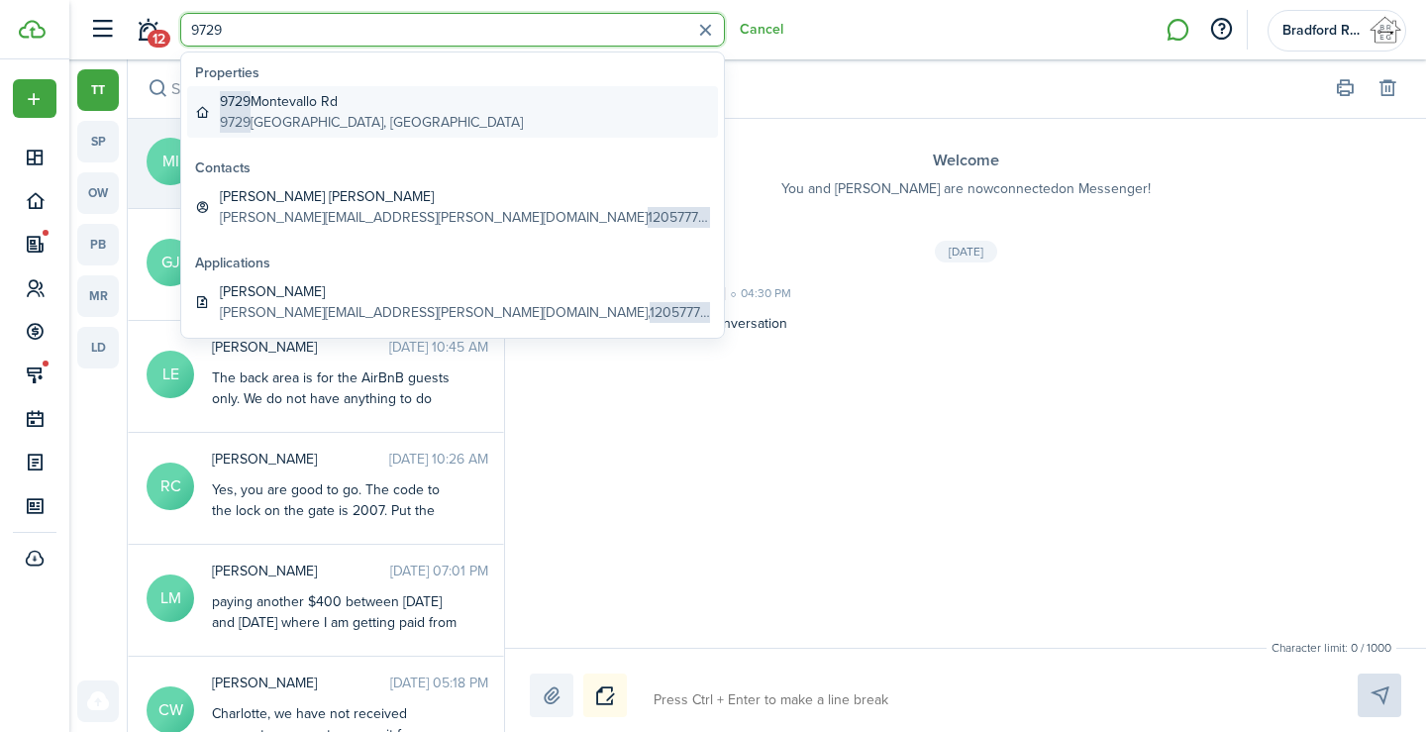
type input "9729"
click at [273, 124] on global-search-item-description "9729 Montevallo Rd, Centreville, AL, 35042, US" at bounding box center [371, 122] width 303 height 21
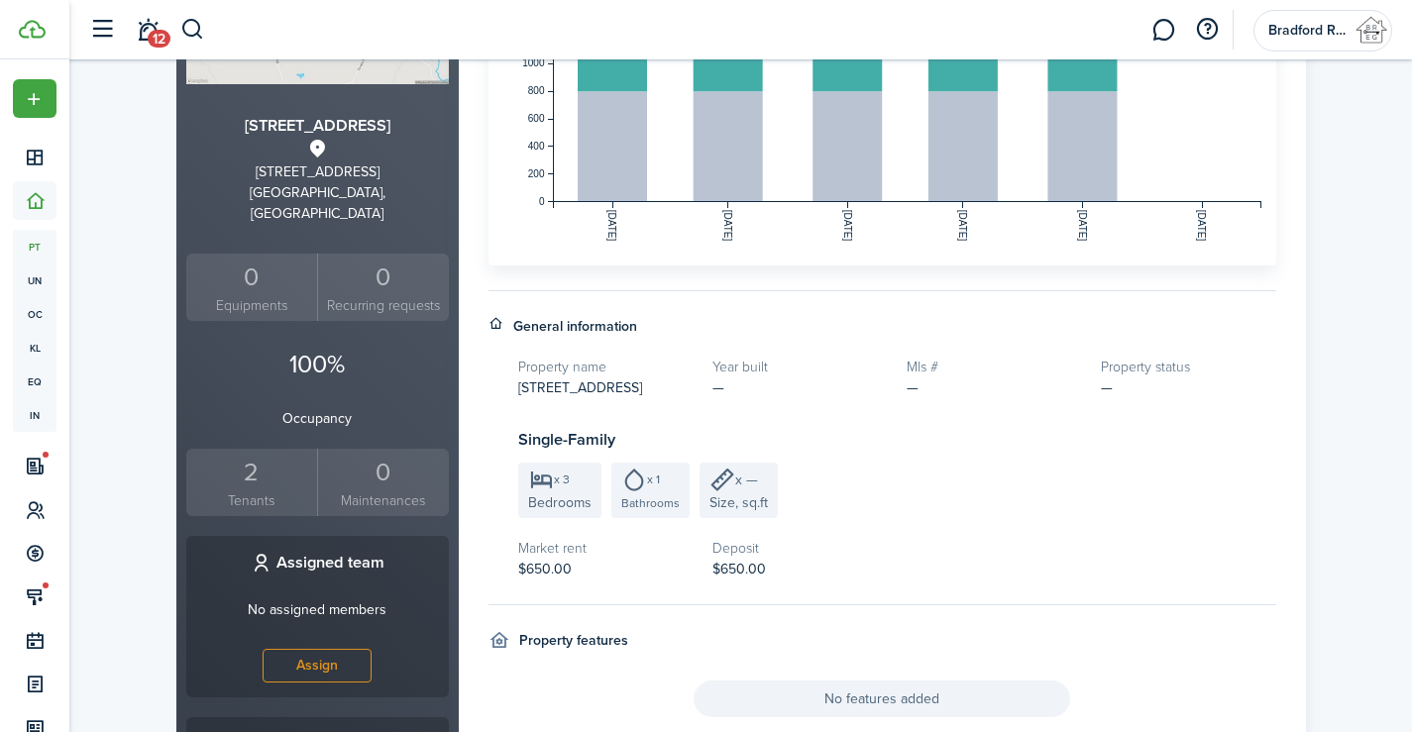
scroll to position [198, 0]
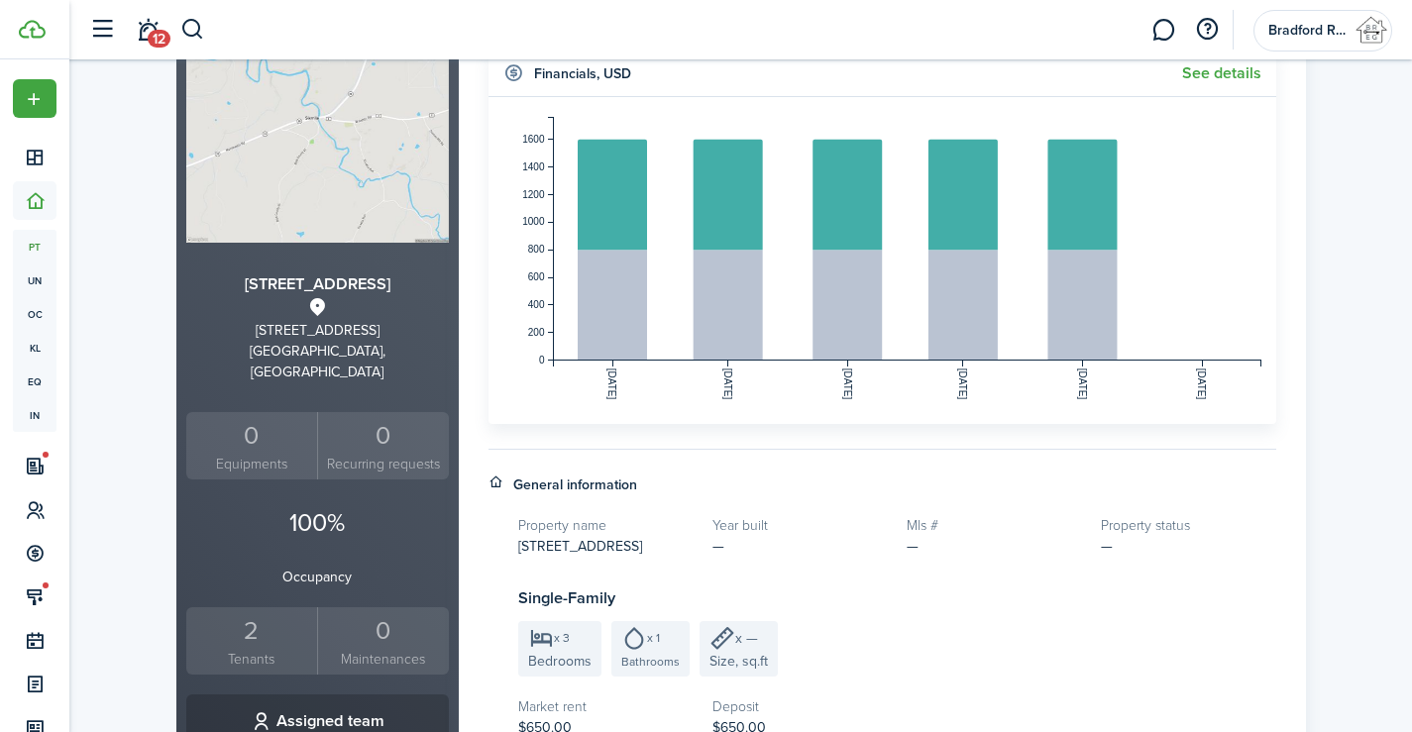
click at [240, 649] on small "Tenants" at bounding box center [252, 659] width 122 height 21
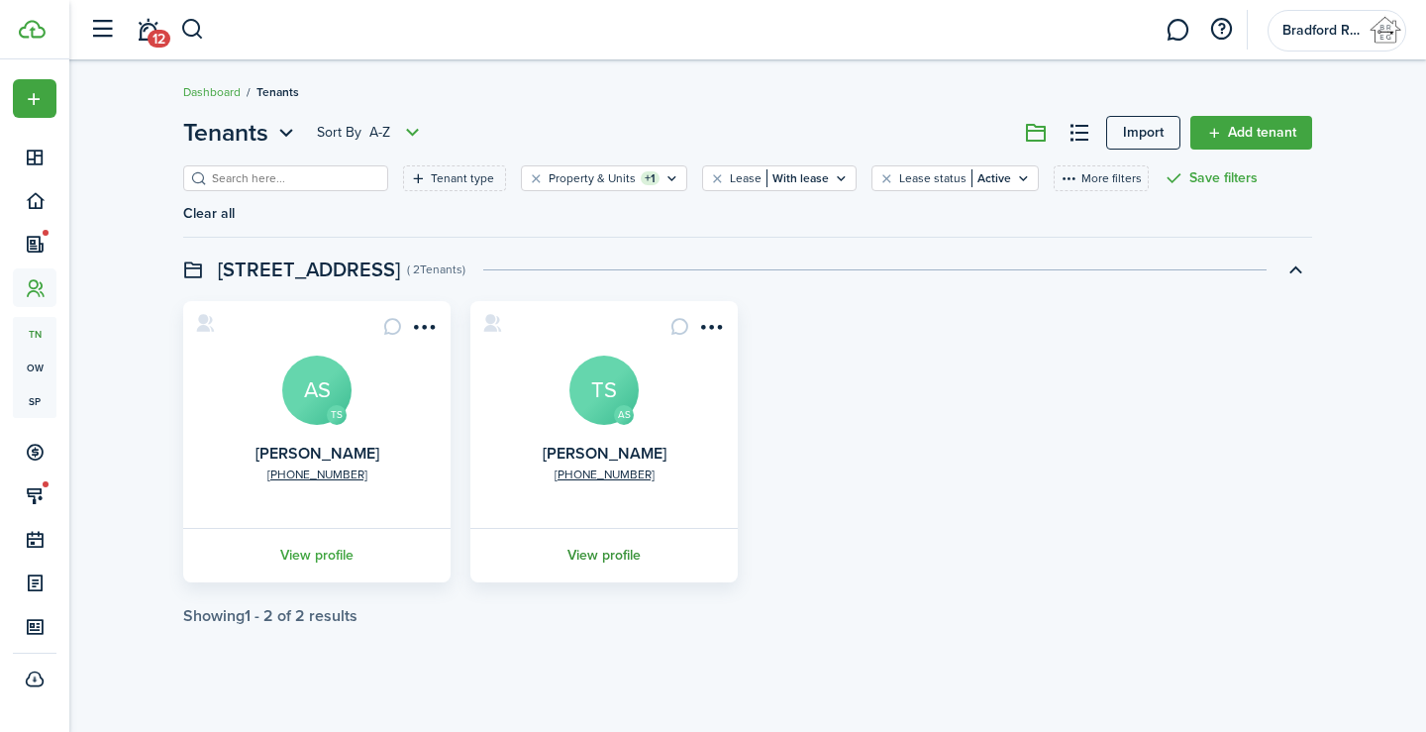
click at [610, 528] on link "View profile" at bounding box center [604, 555] width 273 height 54
